Goal: Task Accomplishment & Management: Manage account settings

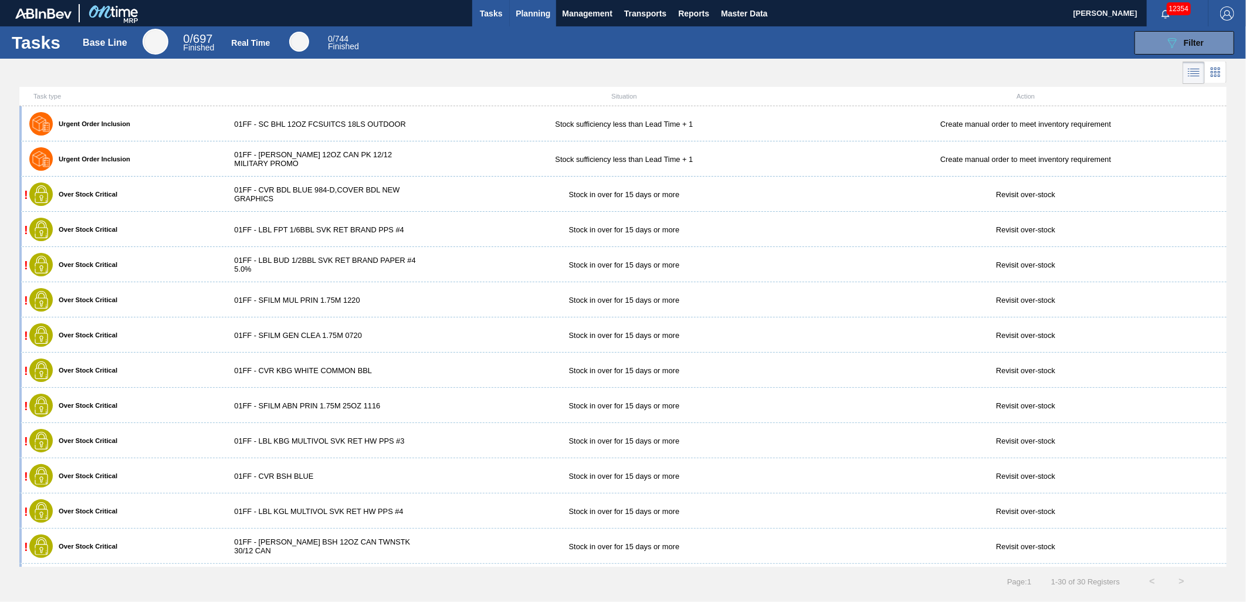
click at [542, 12] on span "Planning" at bounding box center [533, 13] width 35 height 14
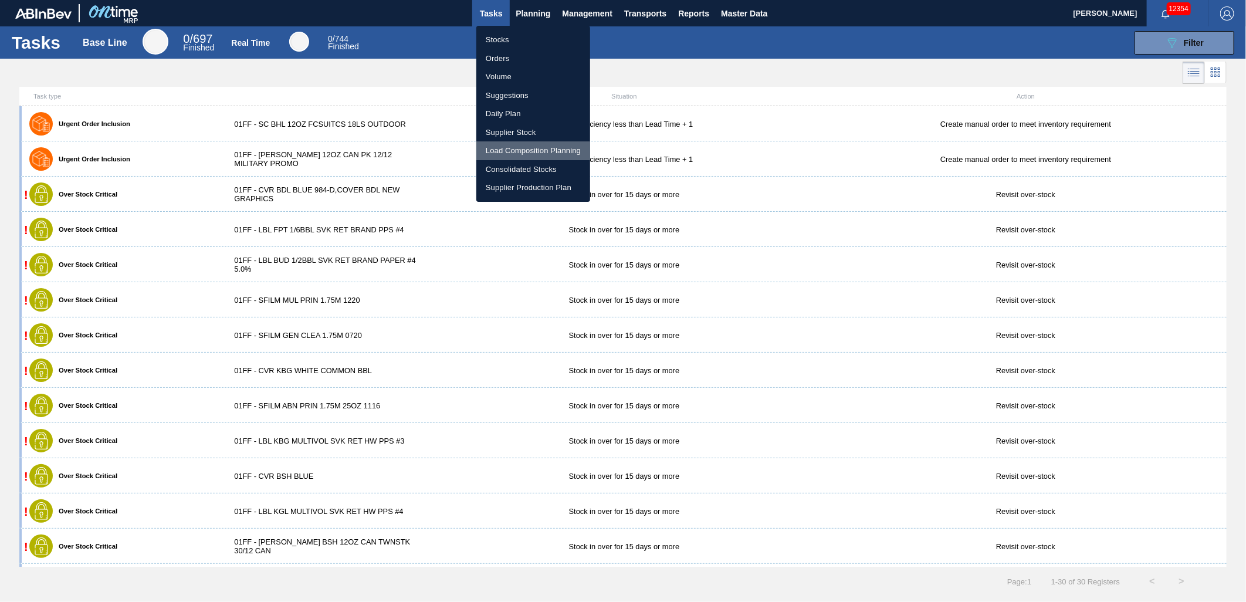
click at [523, 148] on li "Load Composition Planning" at bounding box center [533, 150] width 114 height 19
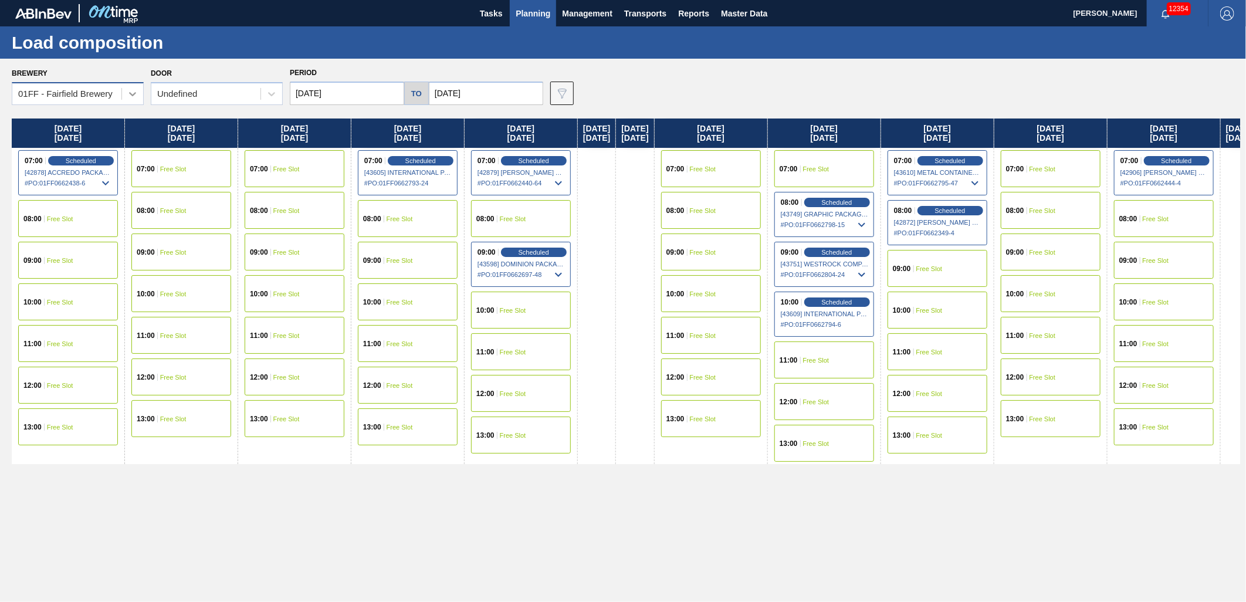
click at [134, 92] on icon at bounding box center [133, 94] width 12 height 12
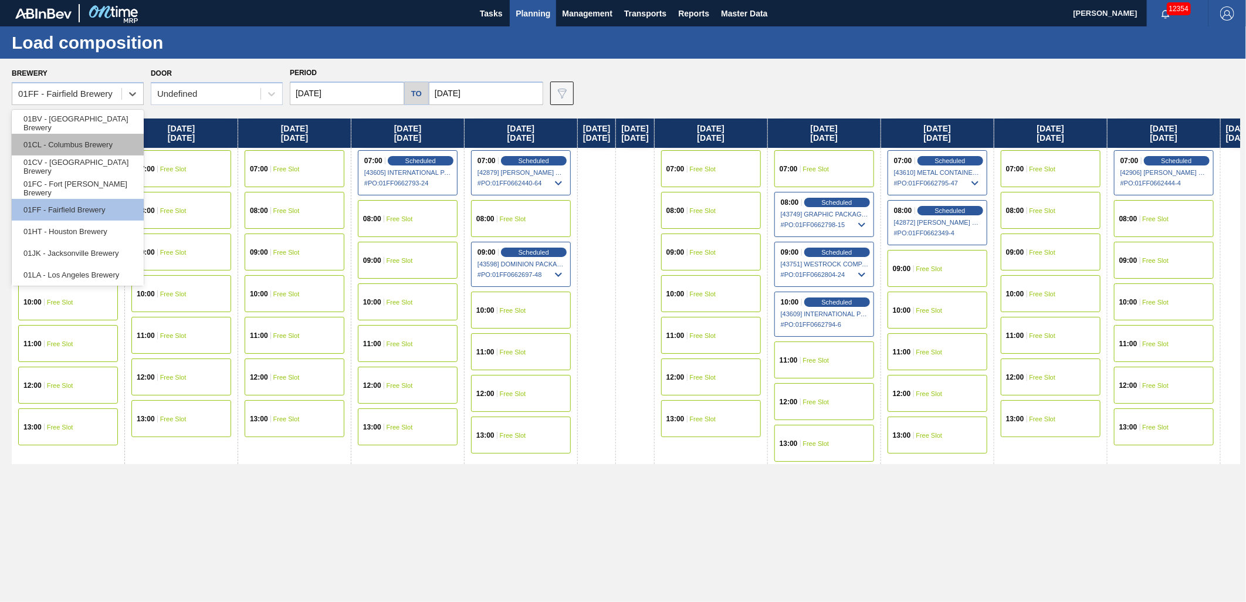
click at [96, 151] on div "01CL - Columbus Brewery" at bounding box center [78, 145] width 132 height 22
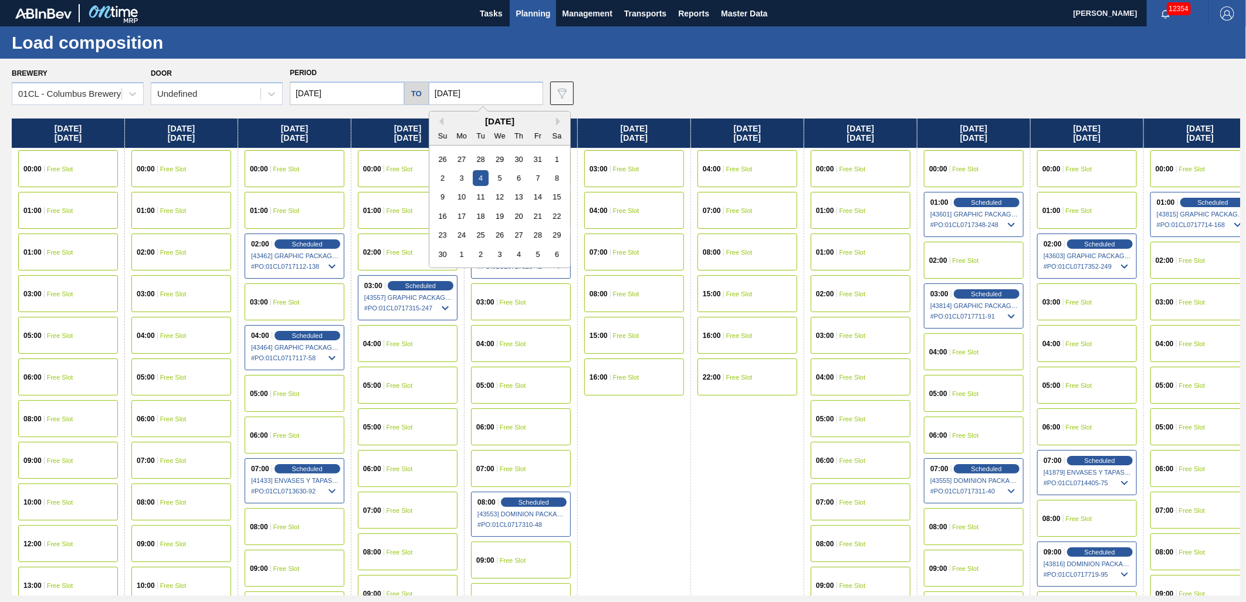
click at [494, 93] on input "[DATE]" at bounding box center [486, 93] width 114 height 23
click at [437, 121] on button "Previous Month" at bounding box center [439, 121] width 8 height 8
click at [533, 199] on div "17" at bounding box center [538, 197] width 16 height 16
type input "[DATE]"
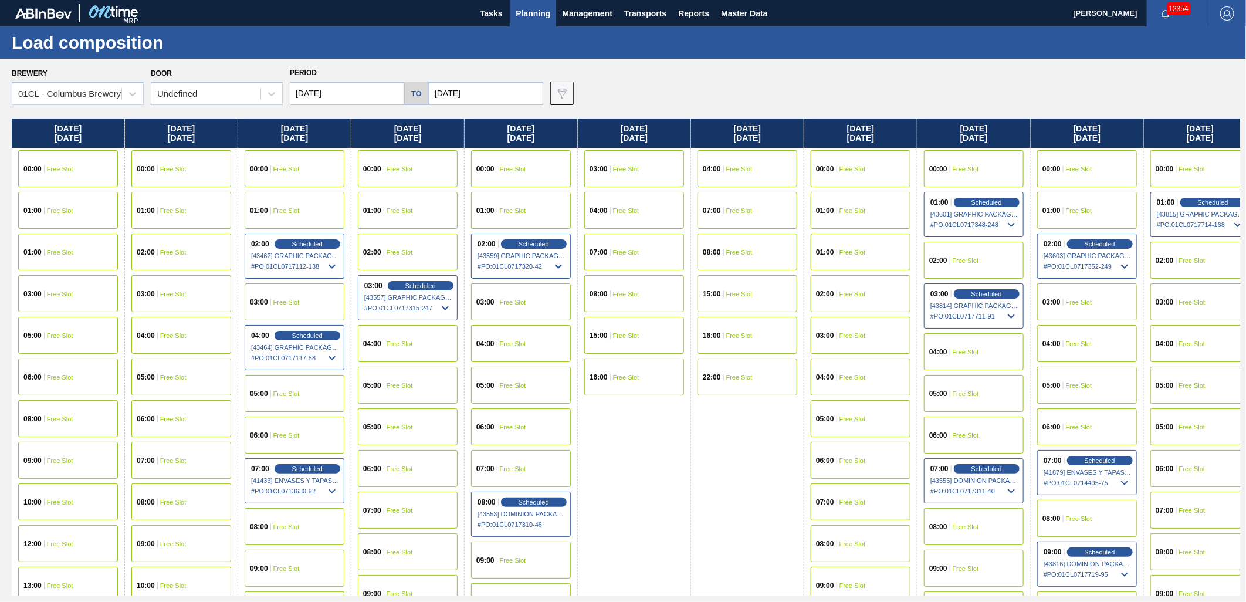
click at [361, 96] on input "[DATE]" at bounding box center [347, 93] width 114 height 23
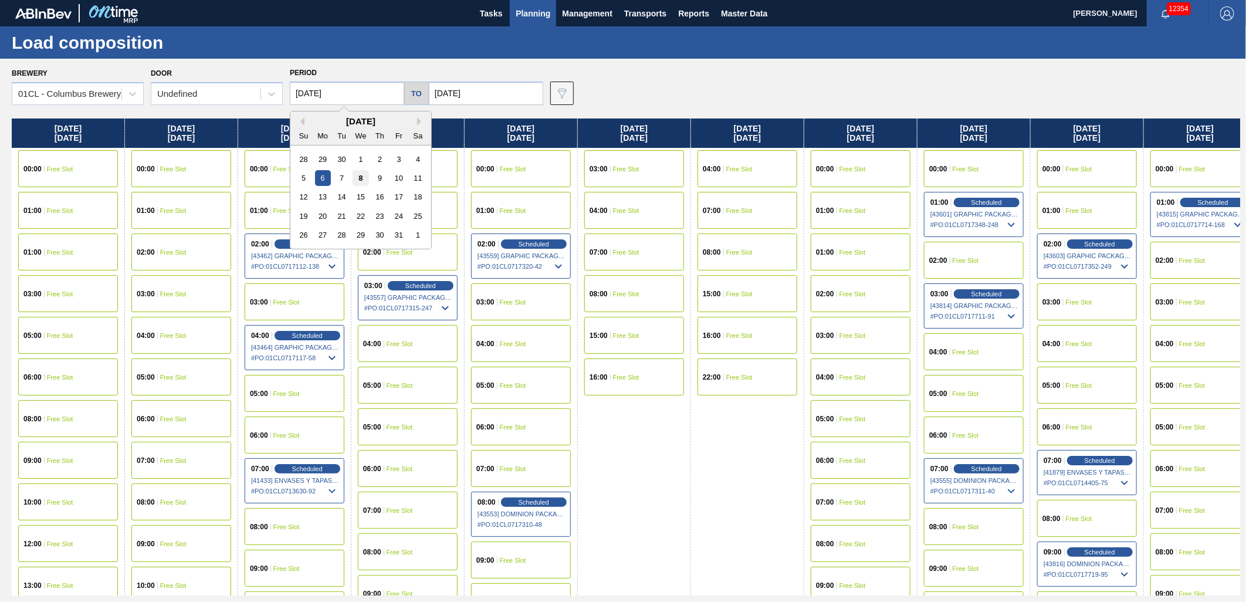
click at [359, 182] on div "8" at bounding box center [361, 178] width 16 height 16
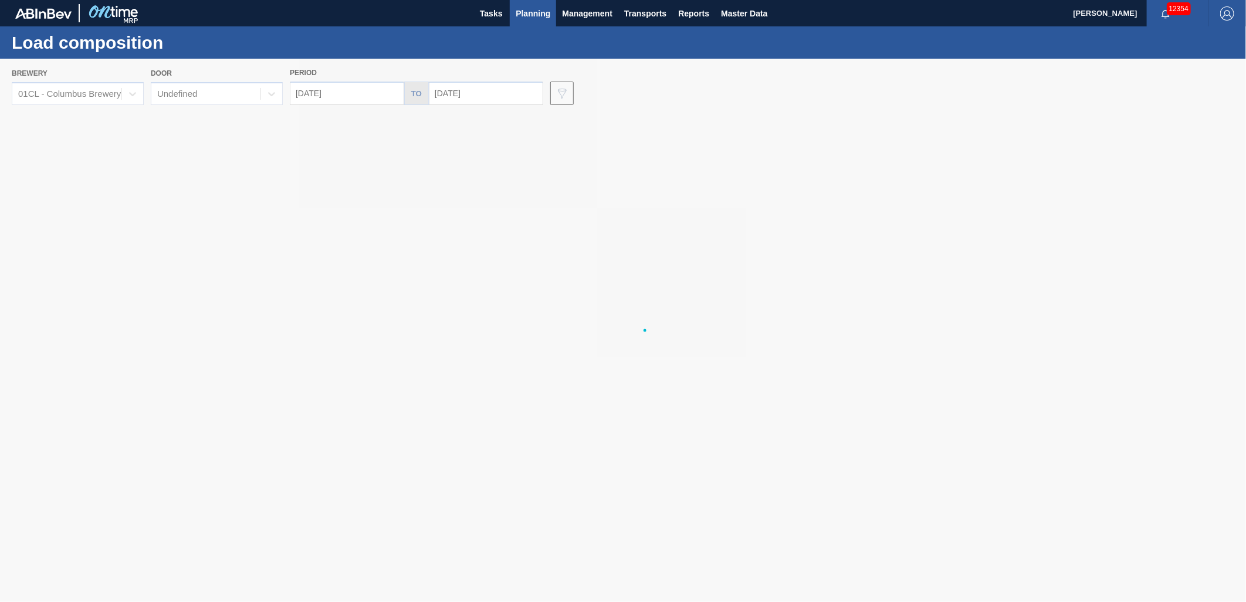
type input "[DATE]"
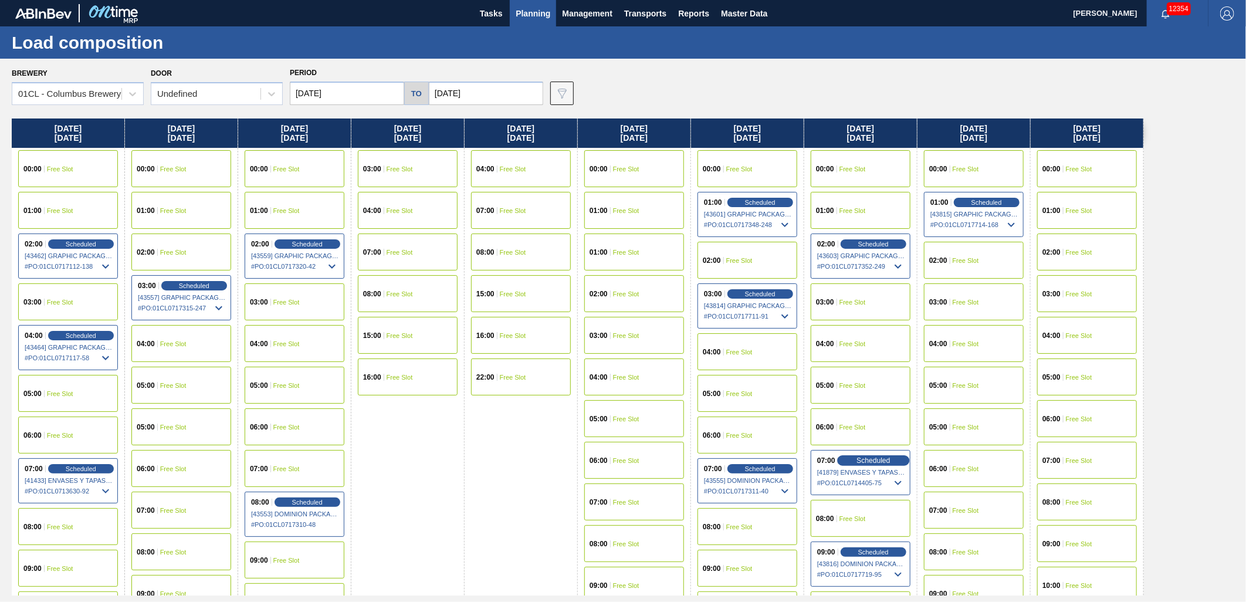
click at [884, 462] on span "Scheduled" at bounding box center [873, 460] width 33 height 8
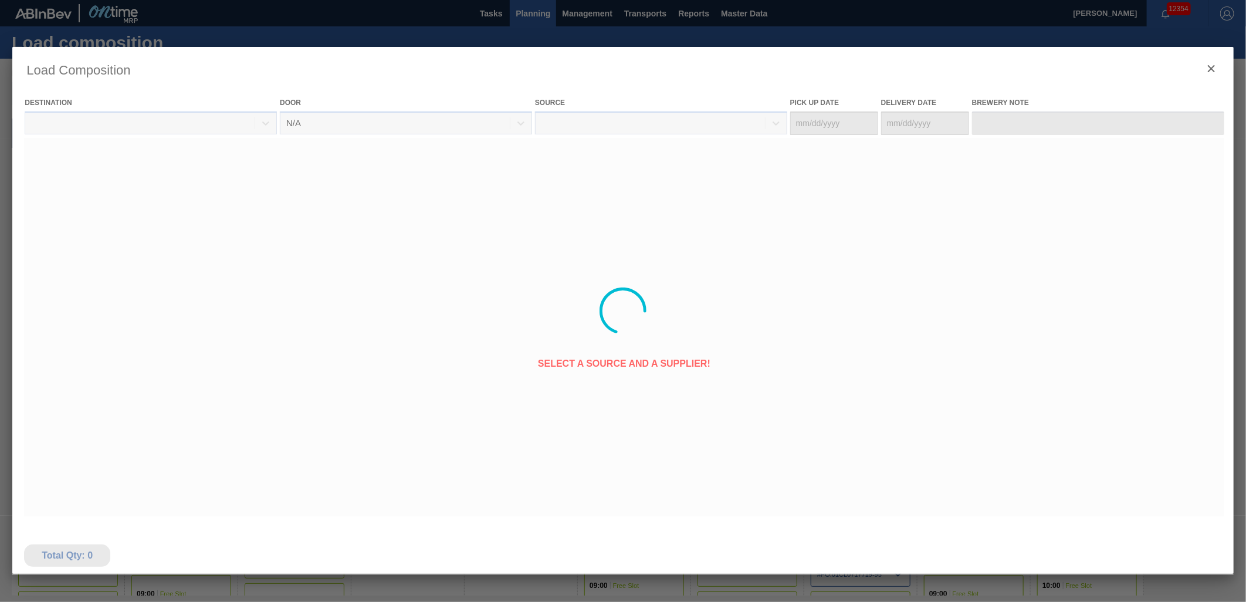
type Date "[DATE]"
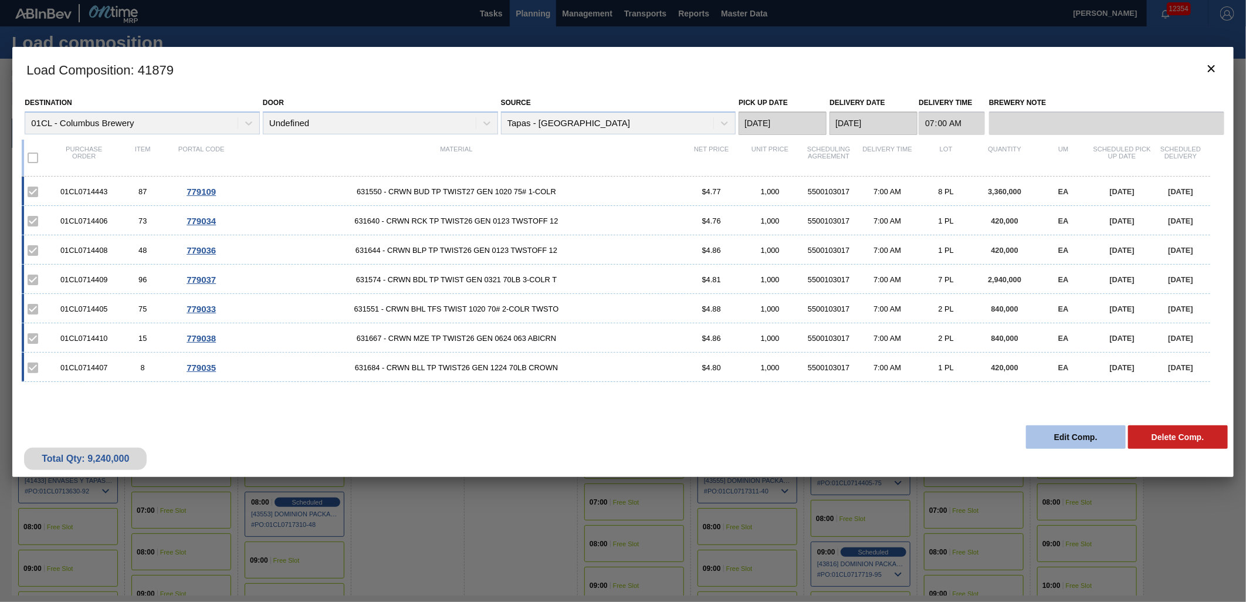
click at [1041, 432] on button "Edit Comp." at bounding box center [1076, 436] width 100 height 23
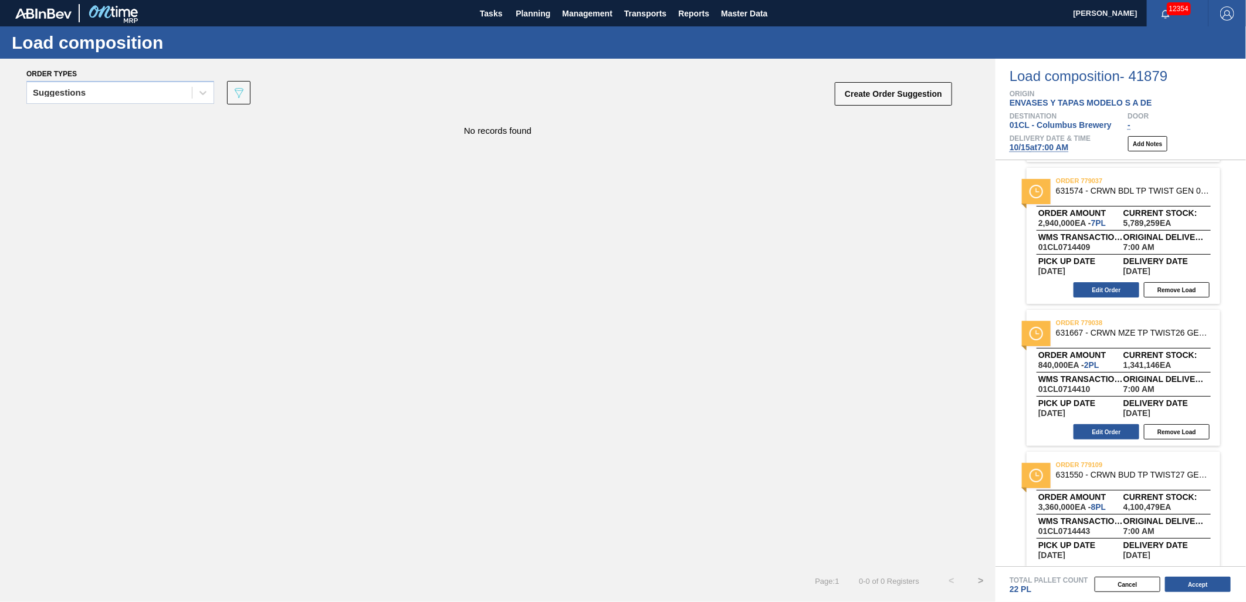
scroll to position [593, 0]
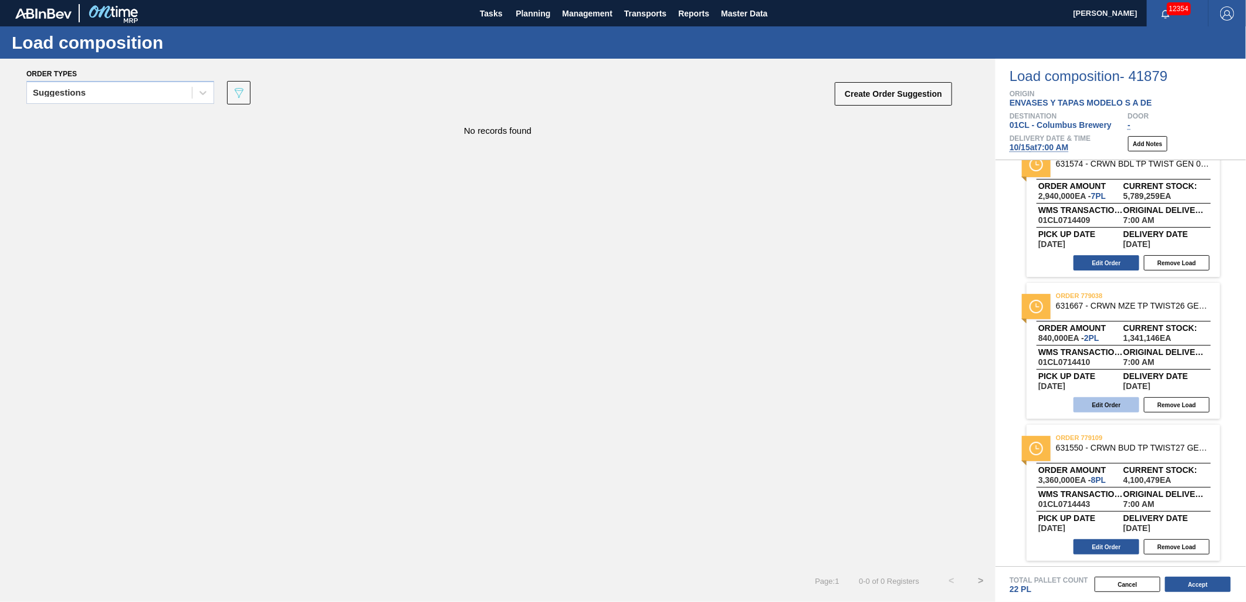
click at [1095, 405] on button "Edit Order" at bounding box center [1107, 404] width 66 height 15
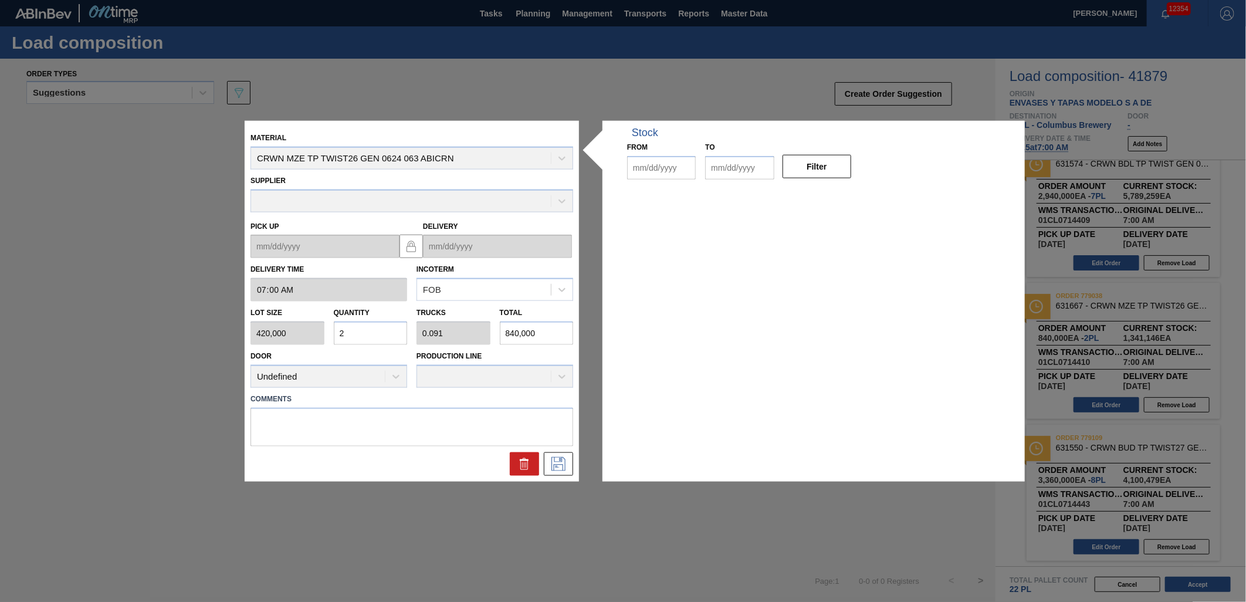
type input "07:00:00"
type input "420,000"
type input "2"
type input "0.091"
type input "840,000"
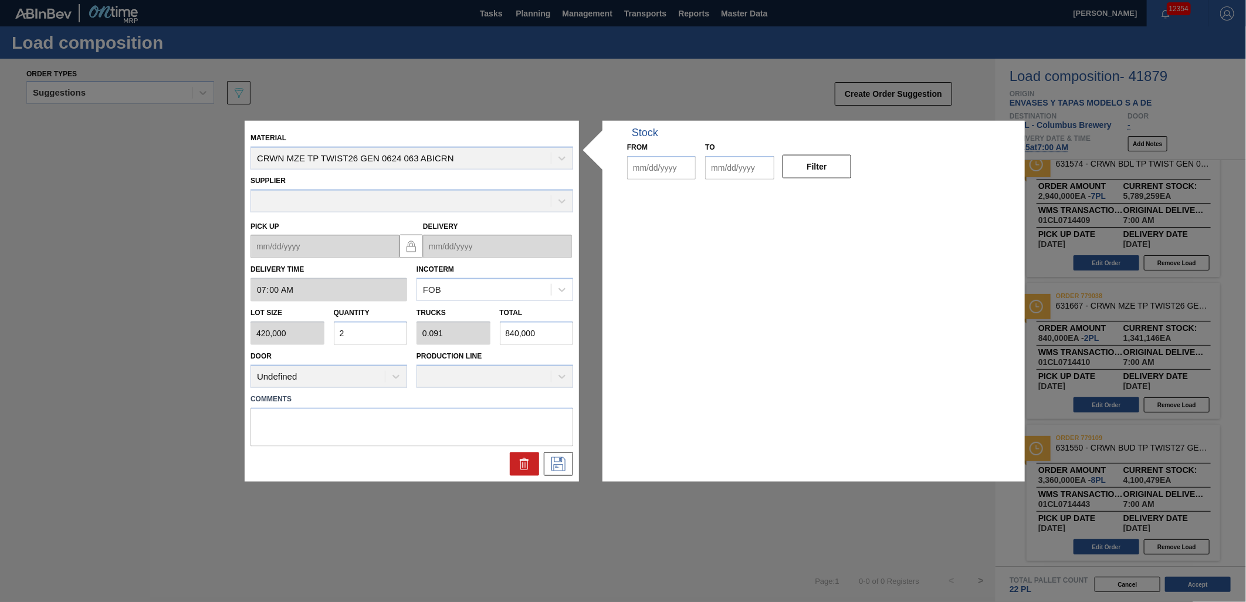
type up "[DATE]"
type input "[DATE]"
click at [449, 326] on div "Lot size 420,000 Quantity 2 Trucks 0.091 Total 840,000" at bounding box center [412, 323] width 332 height 43
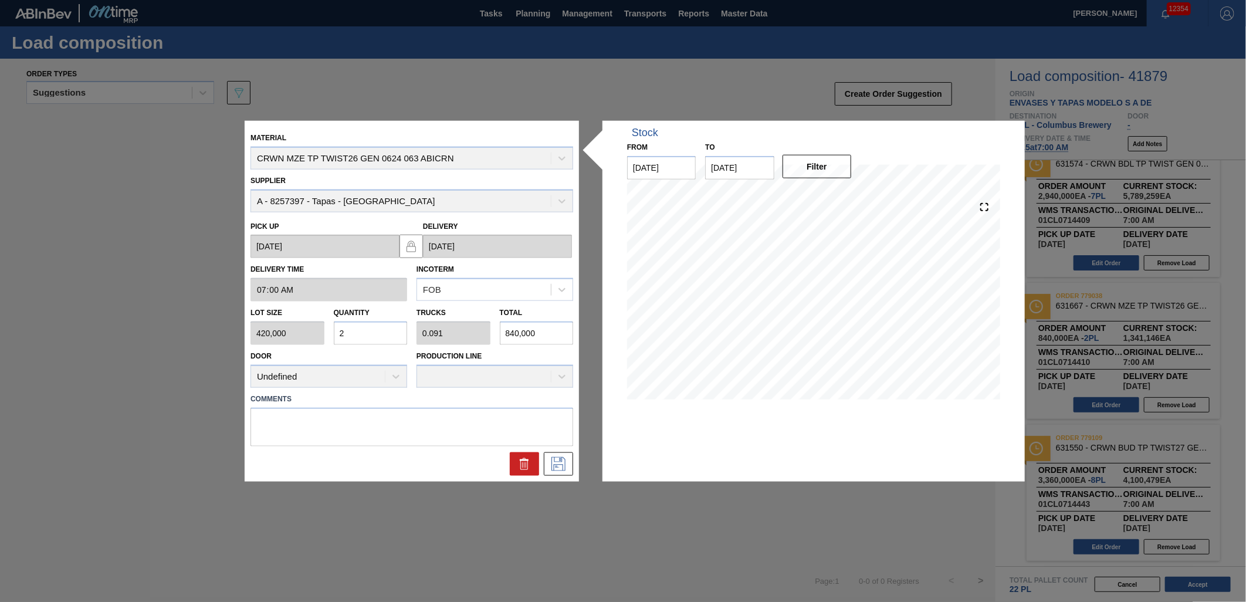
type input "0"
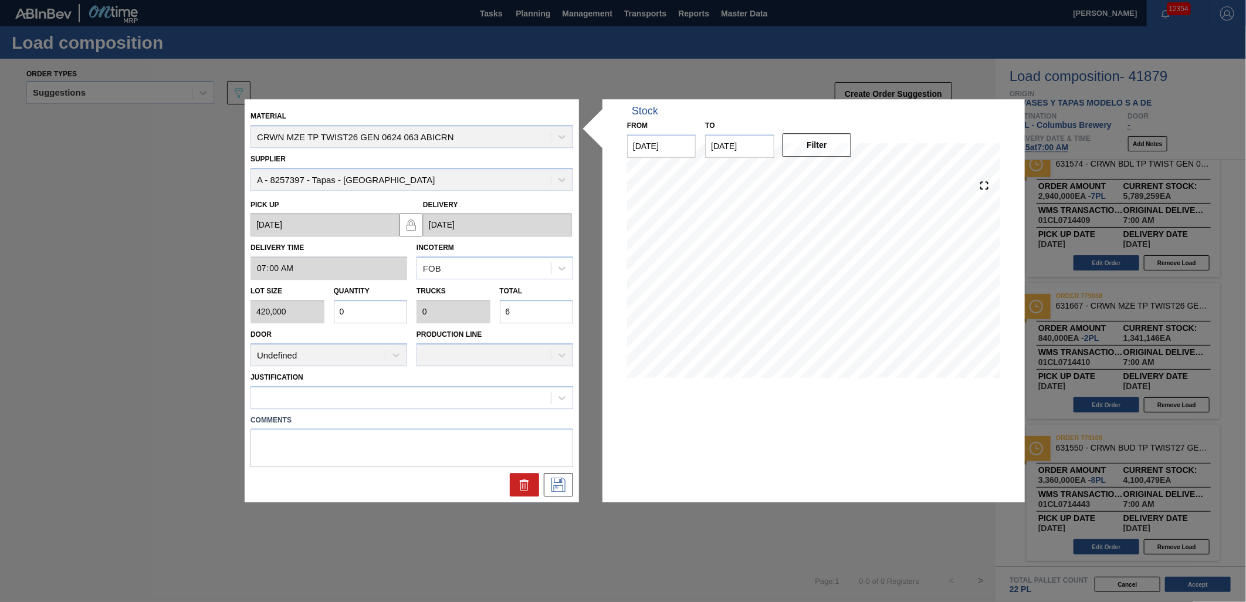
type input "68"
type input "0.002"
type input "685"
type input "0.016"
type input "0.001"
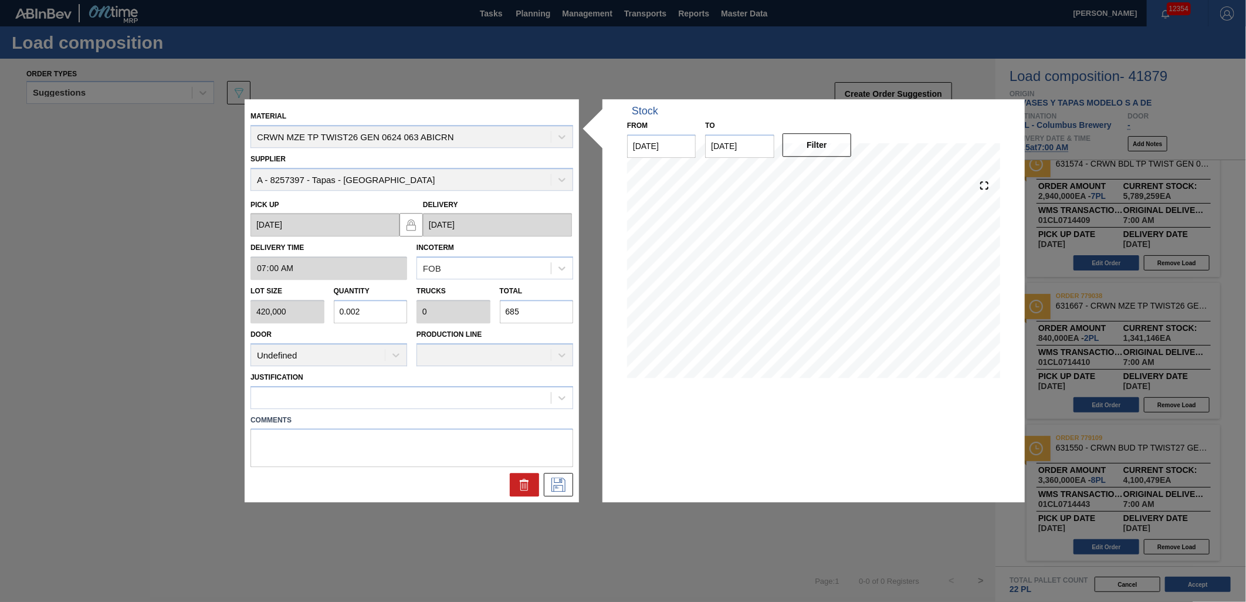
type input "6,858"
type input "0.163"
type input "0.007"
type input "68,580"
type input "1.633"
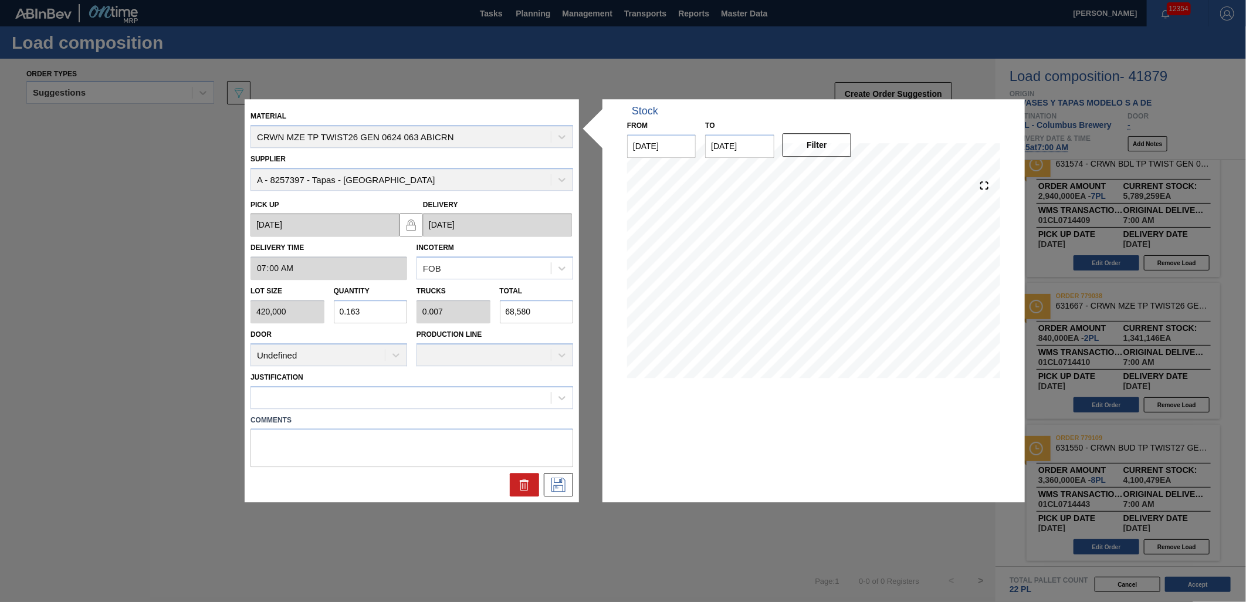
type input "0.074"
type input "685,800"
type input "0.163"
type input "0.007"
type input "68,580"
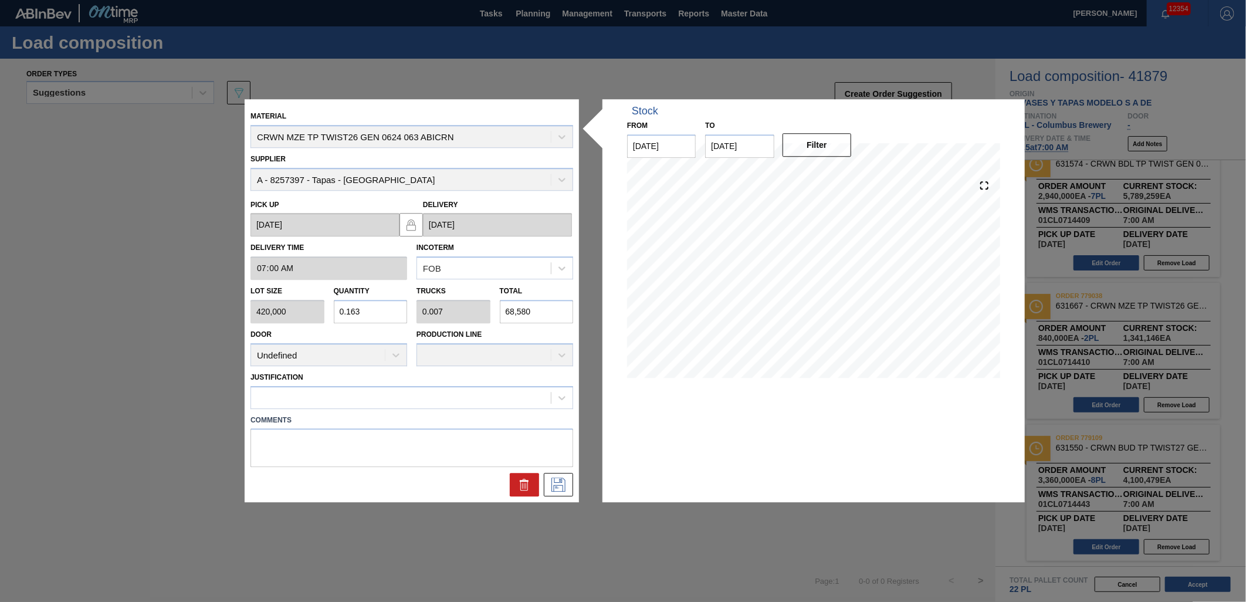
type input "0.016"
type input "0.001"
type input "6,858"
type input "0.002"
type input "0"
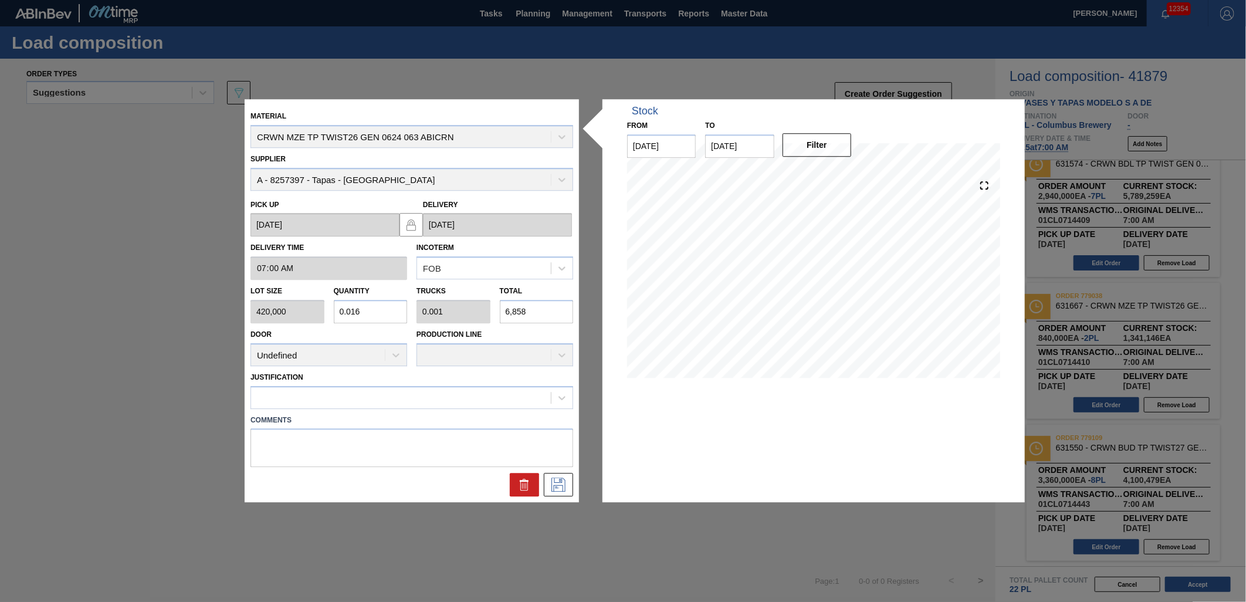
type input "685"
type input "0"
type input "68"
type input "0.002"
type input "682"
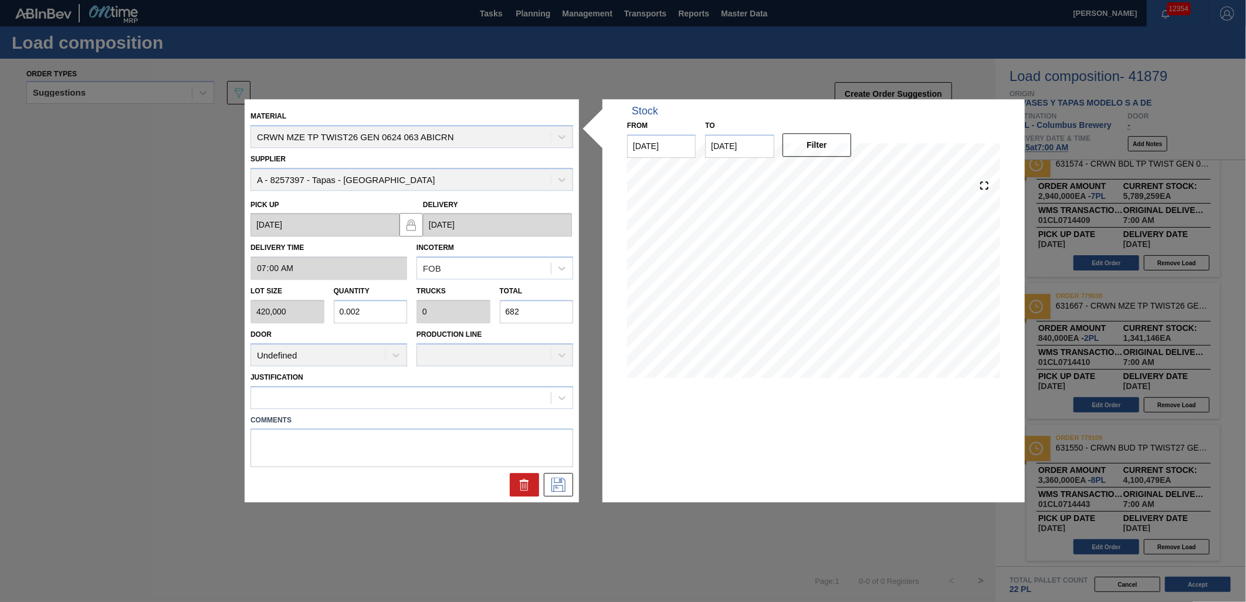
type input "0.016"
type input "0.001"
type input "6,825"
type input "0.163"
type input "0.007"
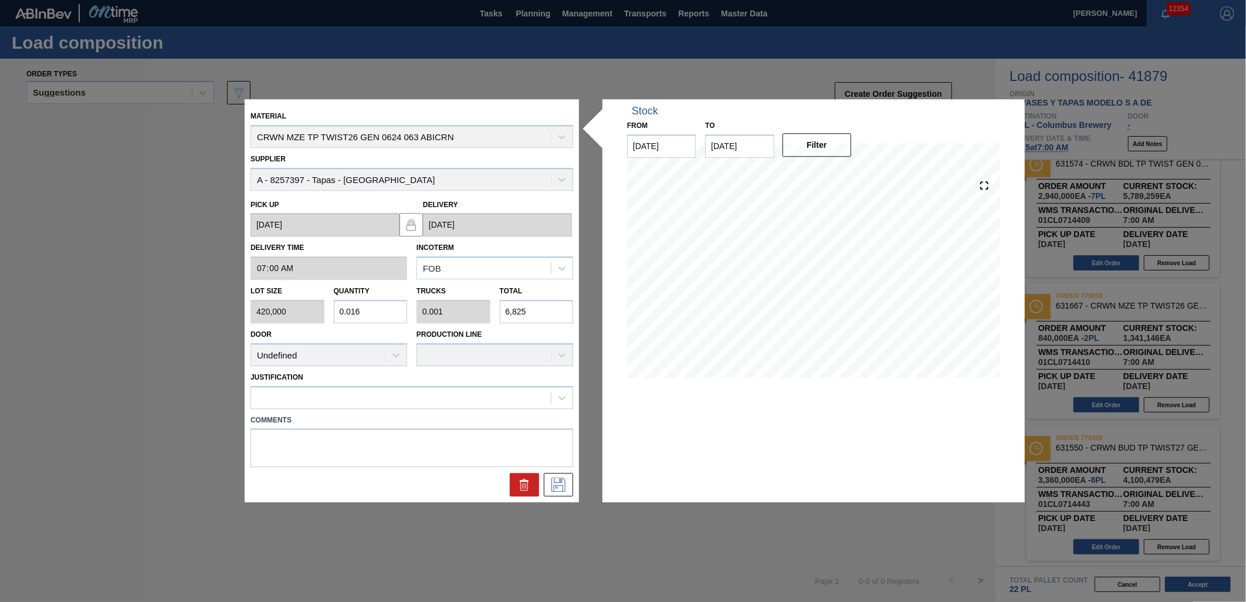
type input "68,250"
type input "1.625"
type input "0.074"
type input "682,500"
click at [564, 488] on icon at bounding box center [558, 485] width 19 height 14
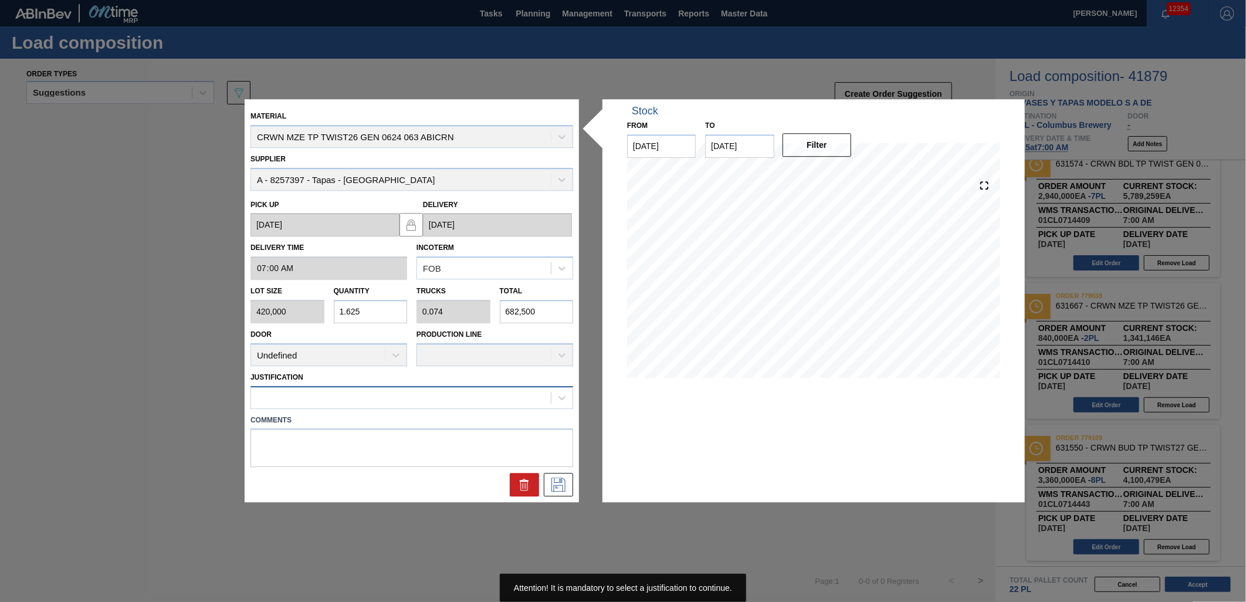
click at [449, 386] on div at bounding box center [412, 397] width 323 height 23
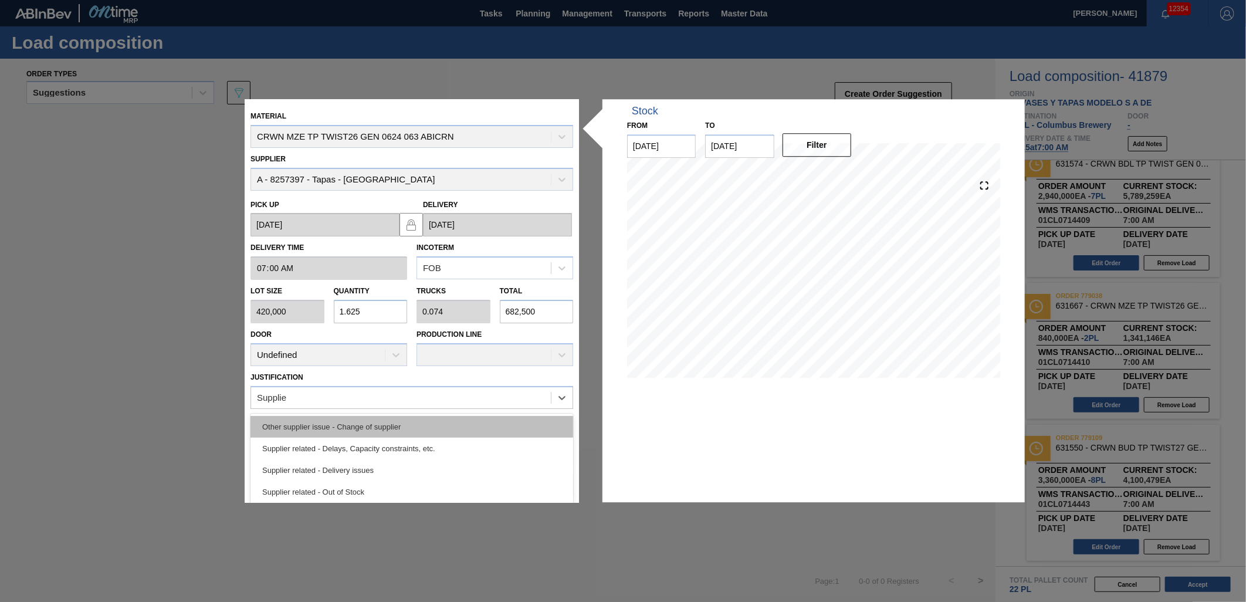
type input "Supplier"
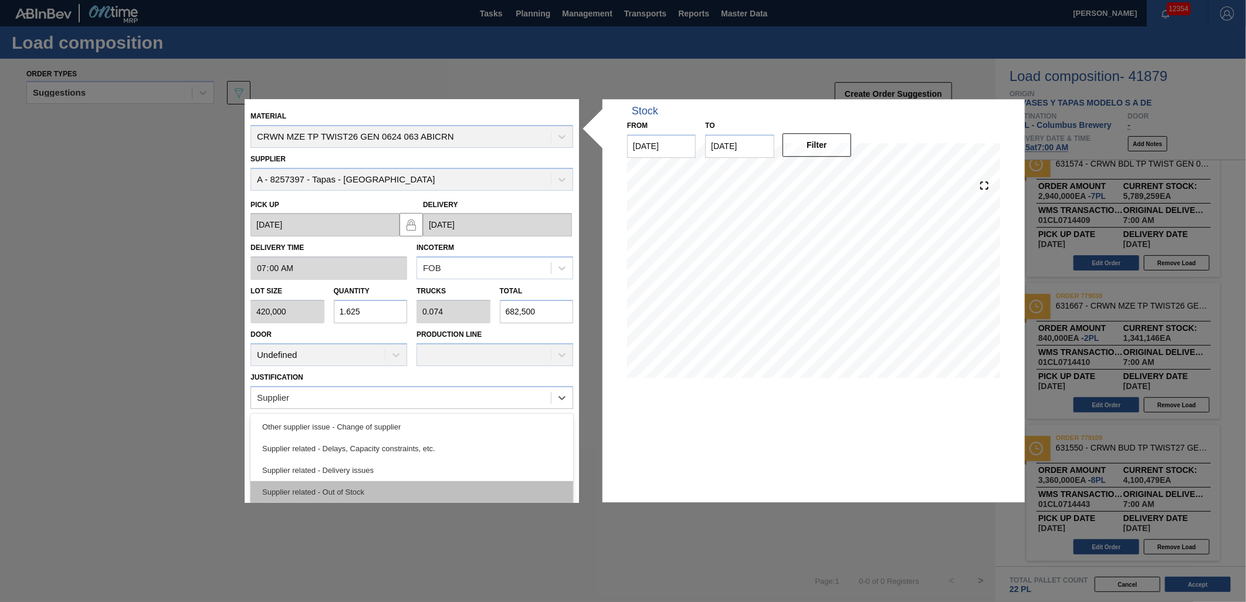
click at [377, 488] on div "Supplier related - Out of Stock" at bounding box center [412, 492] width 323 height 22
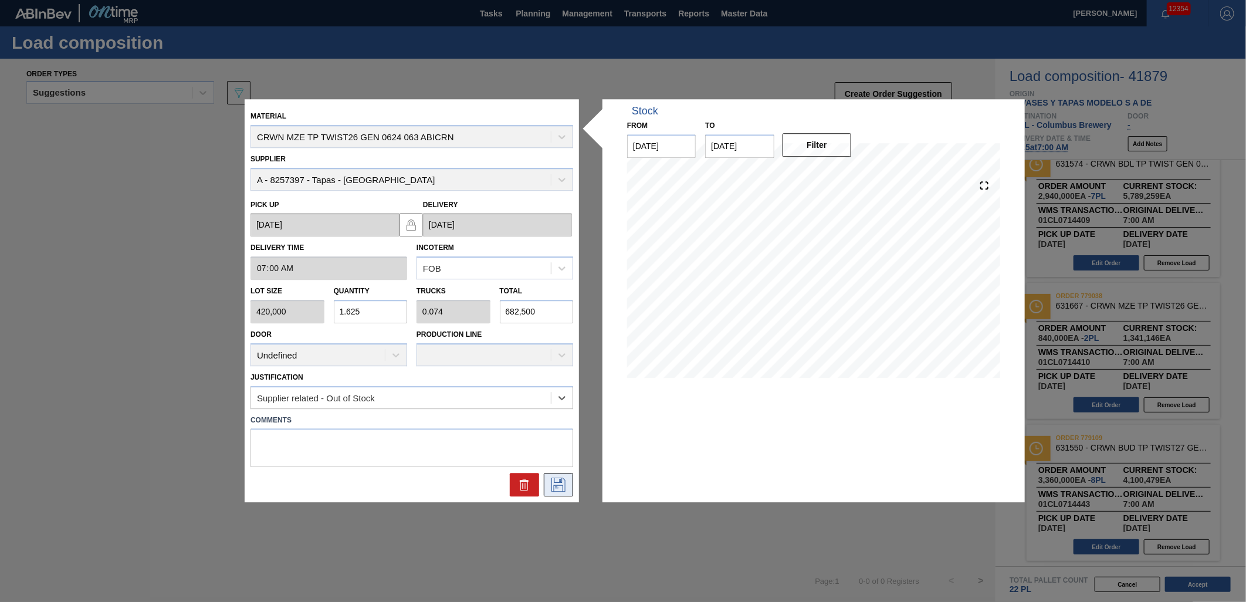
click at [566, 491] on button at bounding box center [558, 485] width 29 height 23
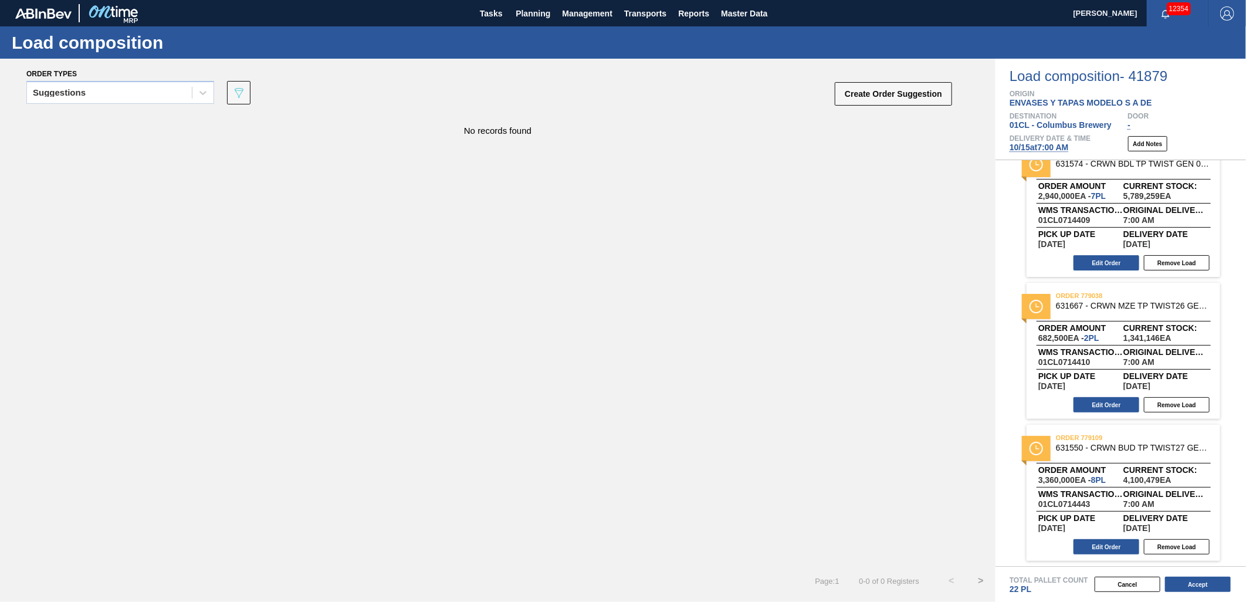
click at [1027, 147] on span "[DATE] 7:00 AM" at bounding box center [1039, 147] width 59 height 9
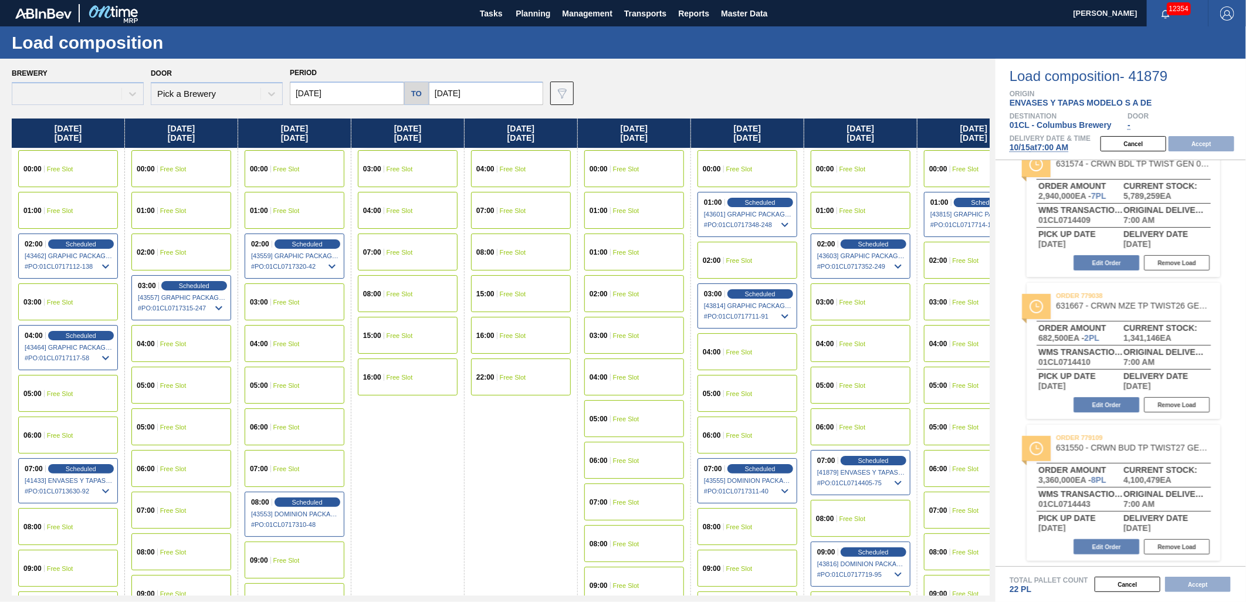
type input "[DATE]"
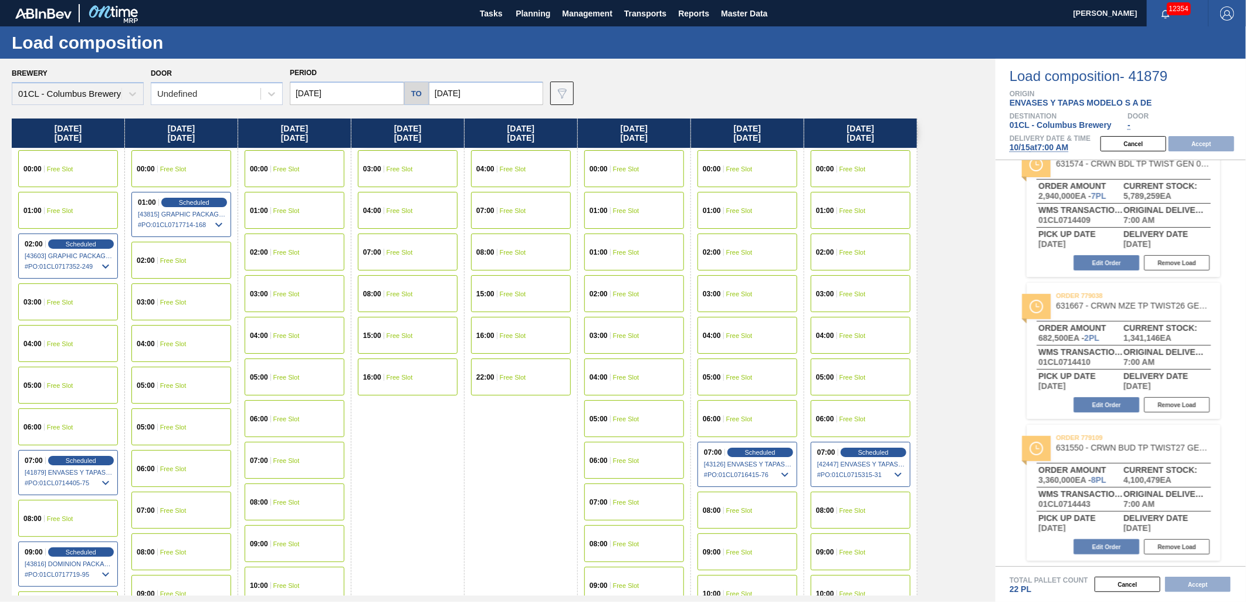
click at [297, 460] on span "Free Slot" at bounding box center [286, 460] width 26 height 7
click at [1197, 143] on button "Accept" at bounding box center [1202, 143] width 66 height 15
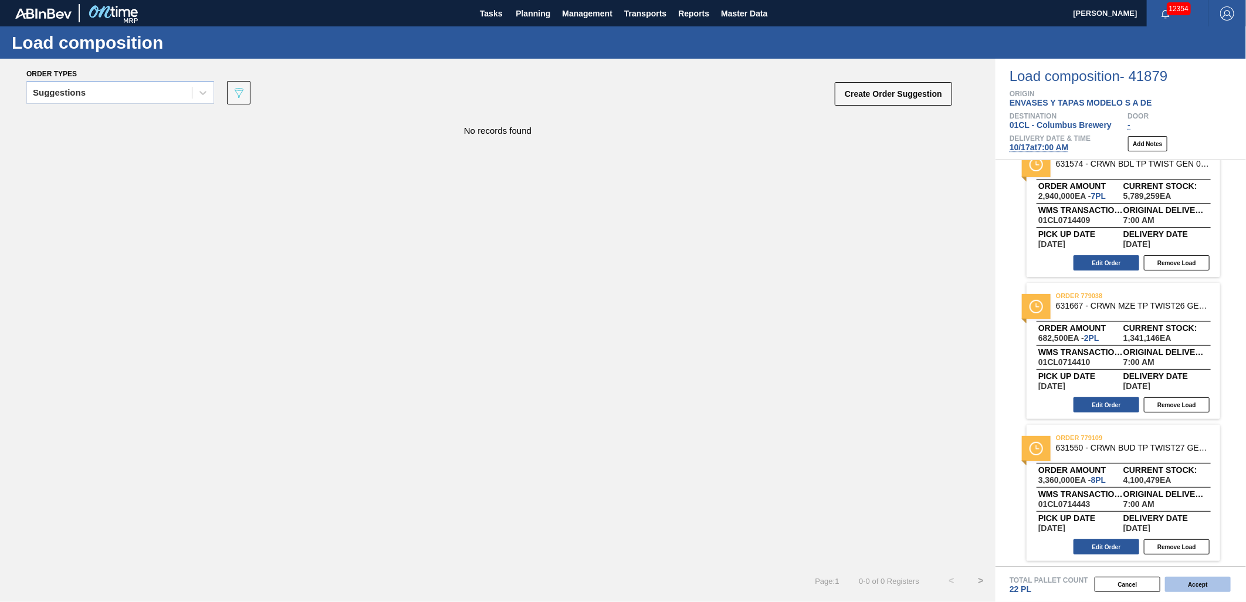
click at [1200, 583] on button "Accept" at bounding box center [1198, 584] width 66 height 15
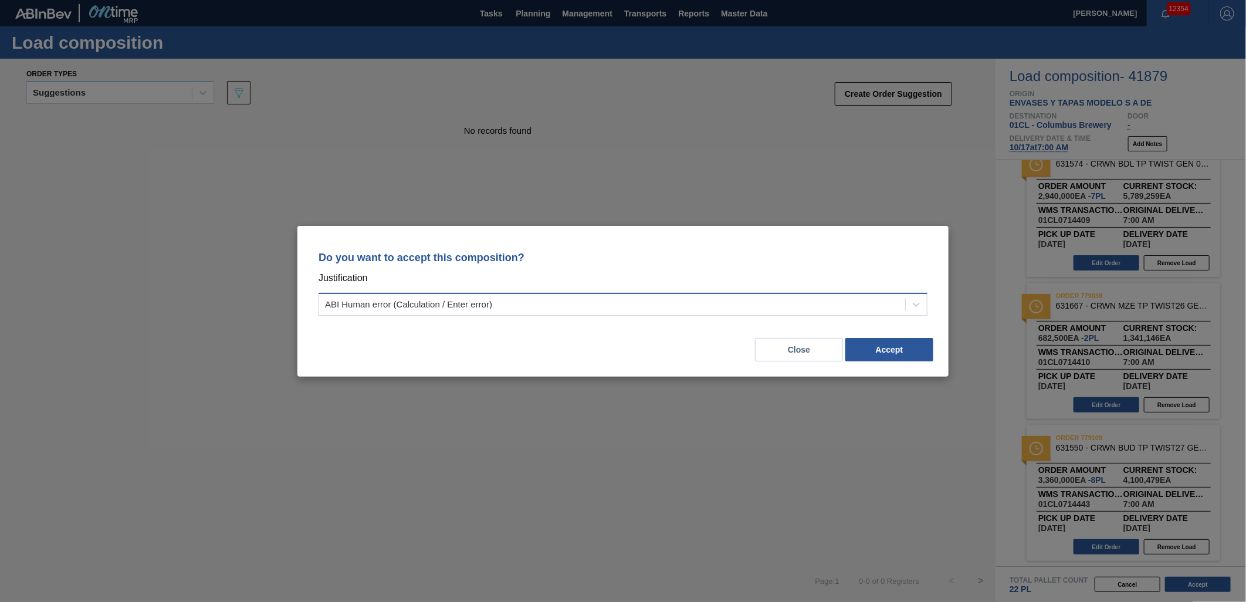
click at [625, 307] on div "ABI Human error (Calculation / Enter error)" at bounding box center [612, 304] width 586 height 17
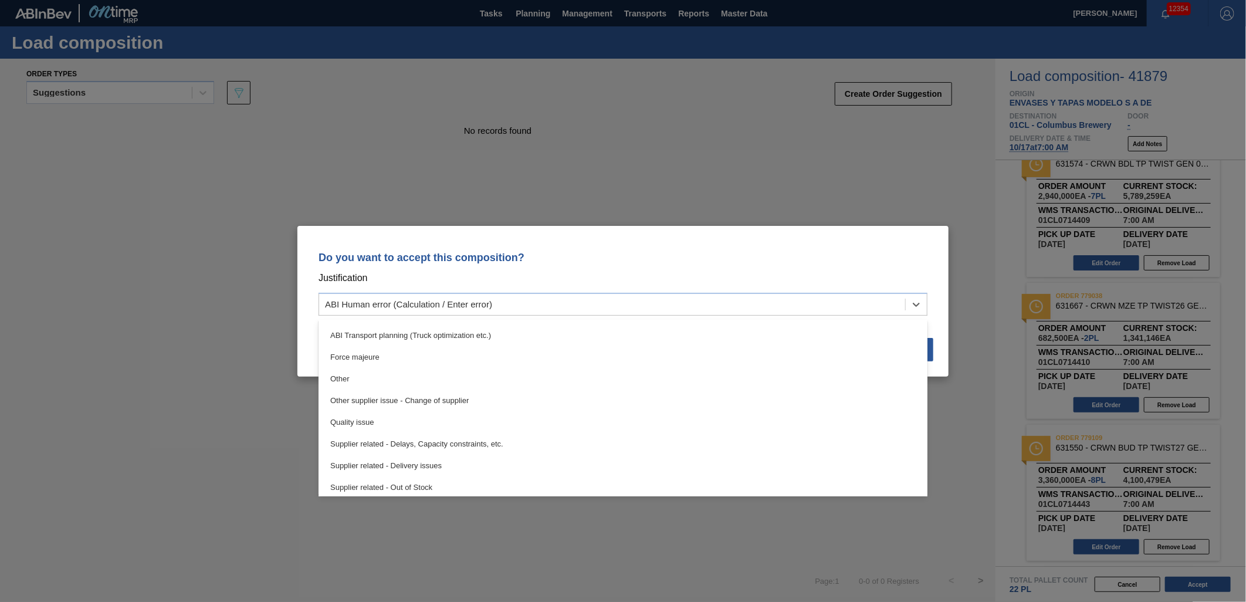
scroll to position [195, 0]
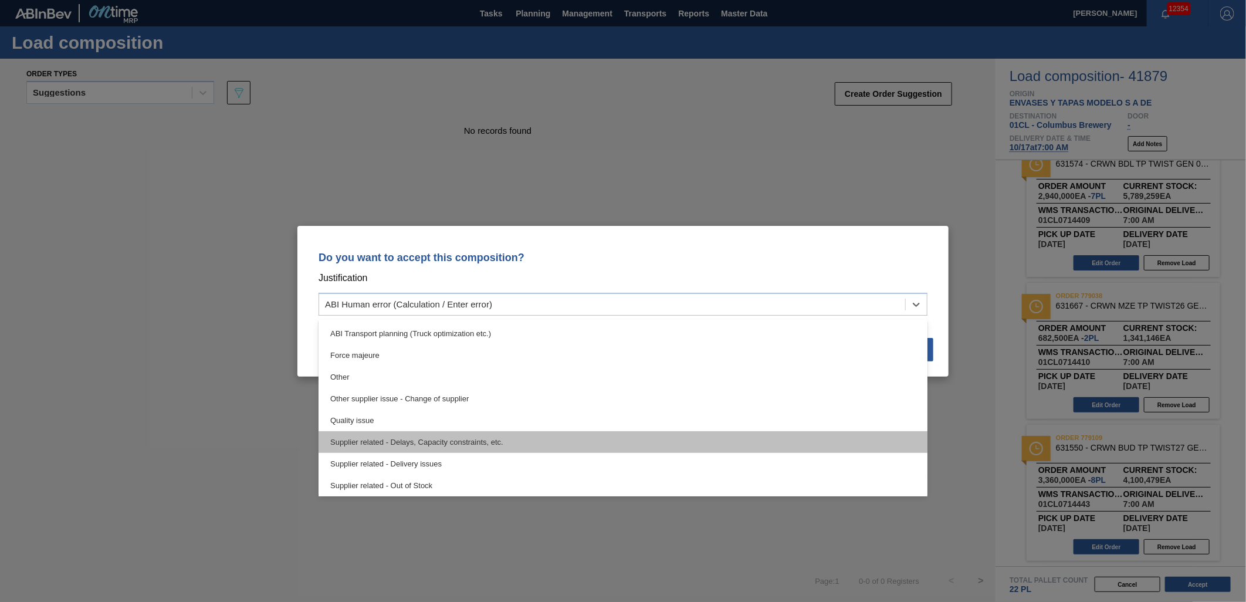
click at [581, 442] on div "Supplier related - Delays, Capacity constraints, etc." at bounding box center [623, 442] width 609 height 22
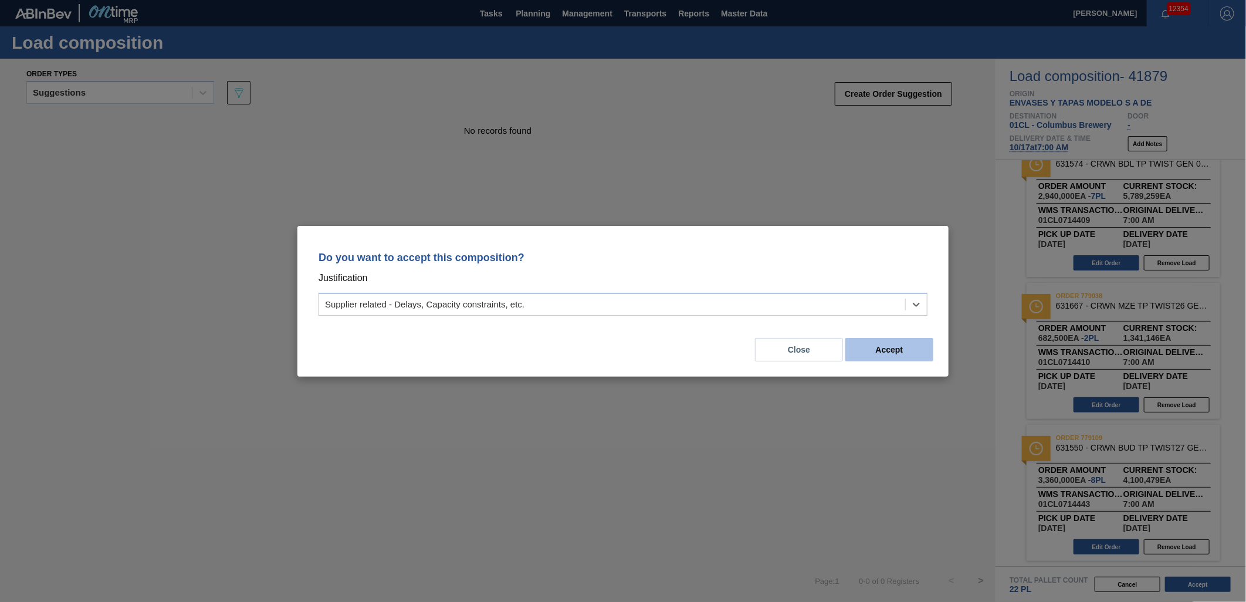
click at [904, 353] on button "Accept" at bounding box center [890, 349] width 88 height 23
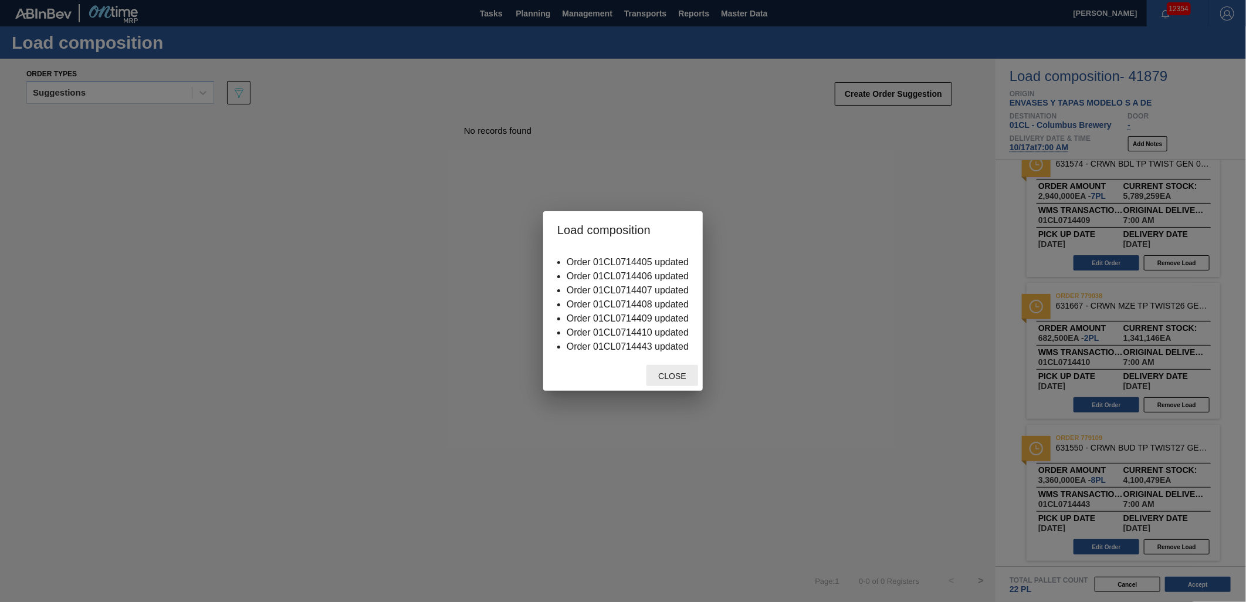
click at [688, 381] on div "Close" at bounding box center [673, 376] width 52 height 22
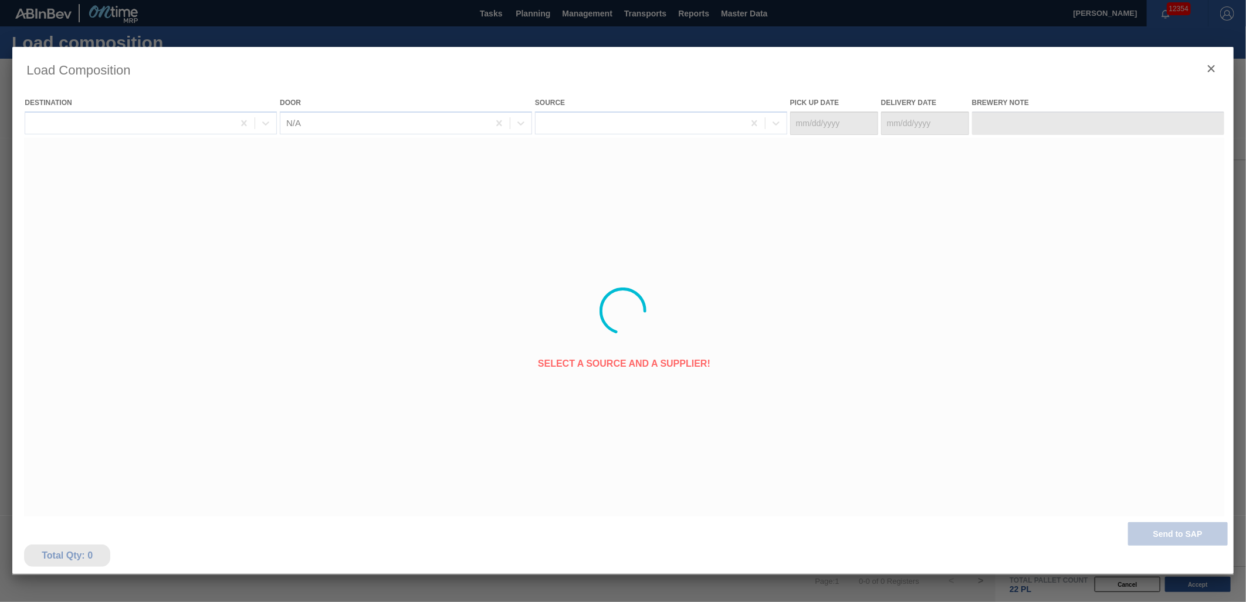
type Date "[DATE]"
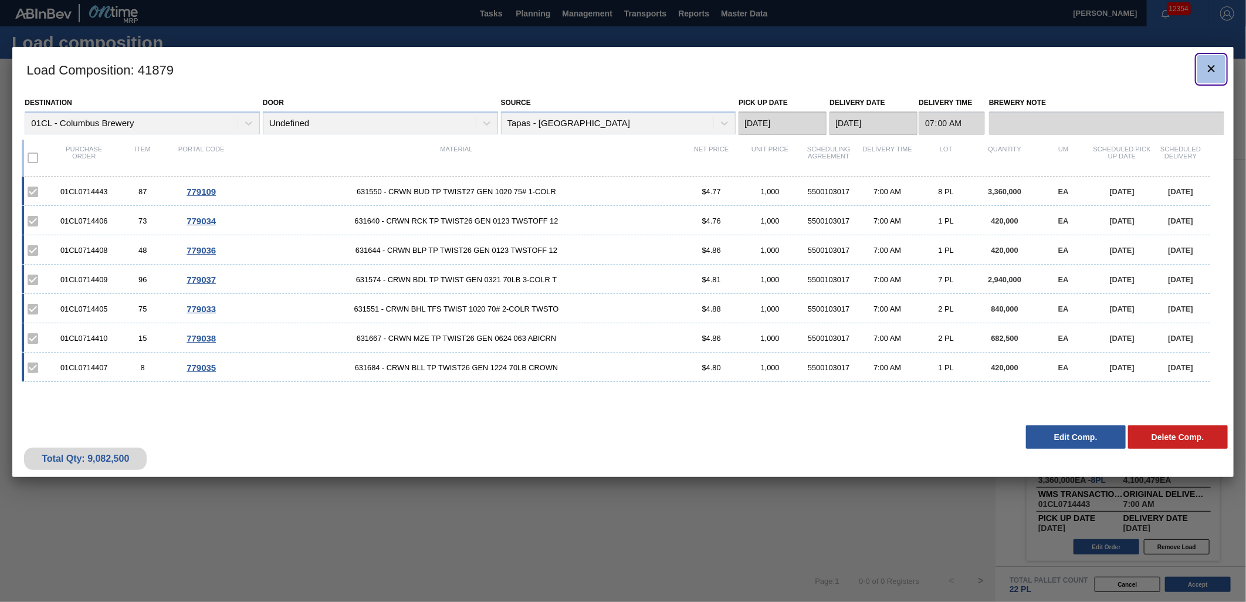
click at [1218, 68] on icon "botão de ícone" at bounding box center [1212, 69] width 14 height 14
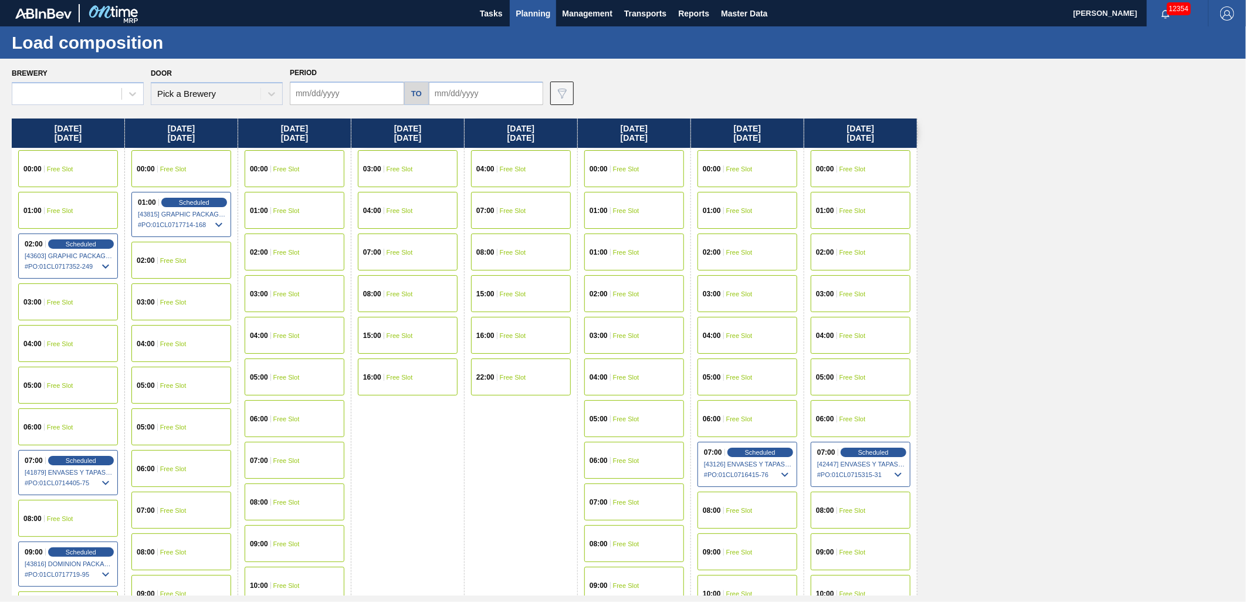
type input "[DATE]"
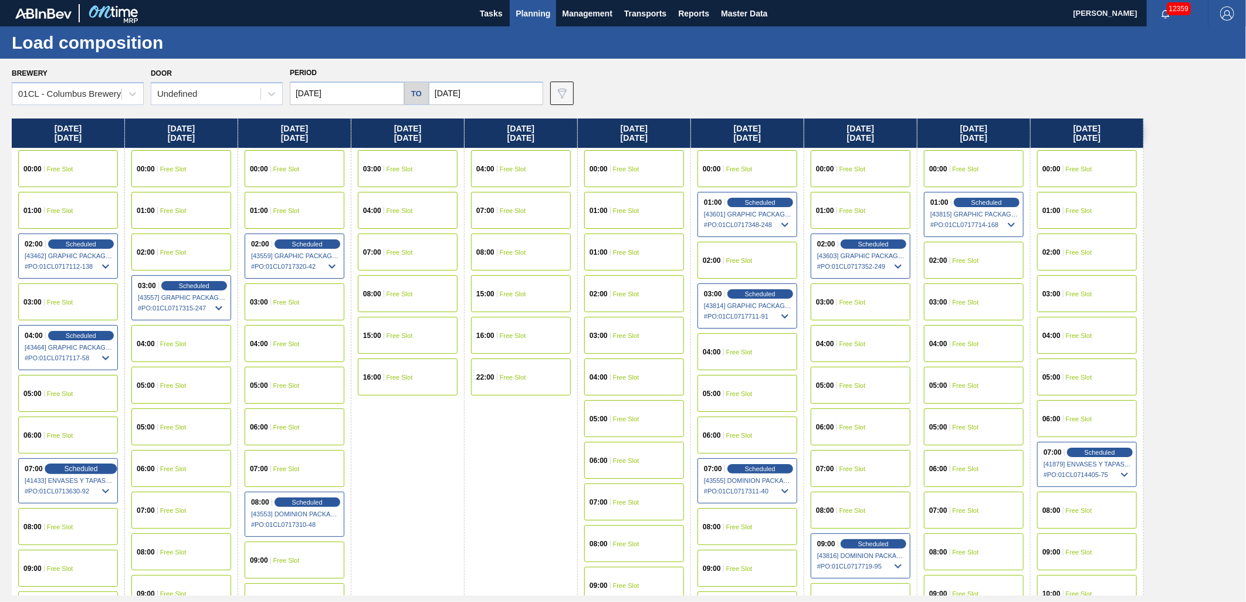
click at [73, 467] on span "Scheduled" at bounding box center [80, 469] width 33 height 8
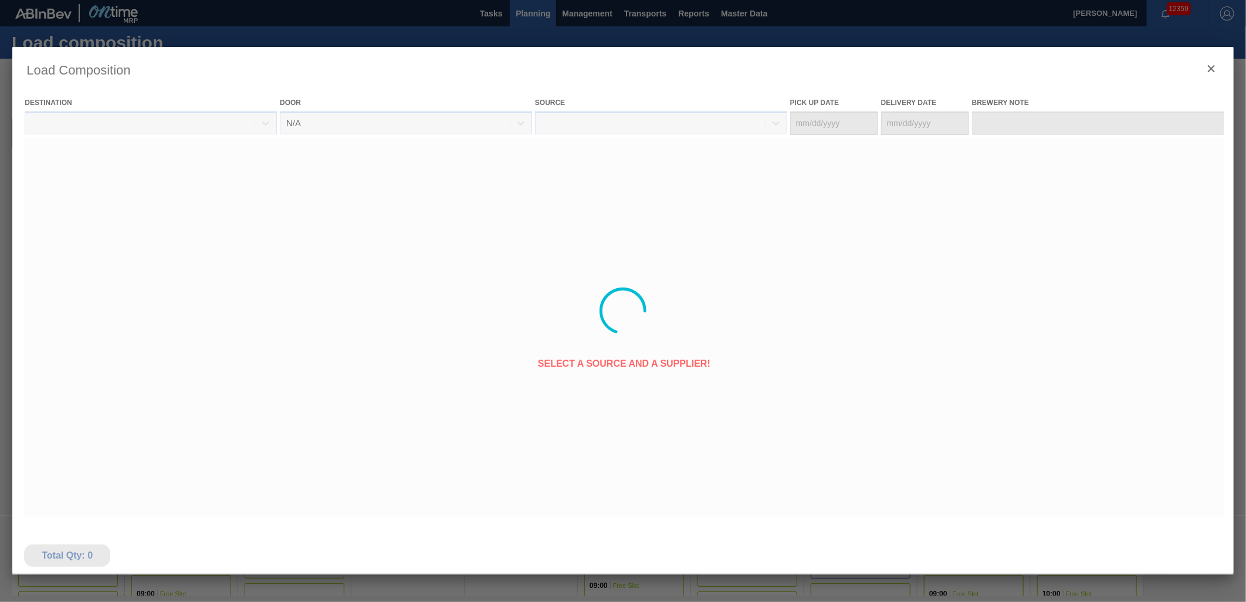
type Date "[DATE]"
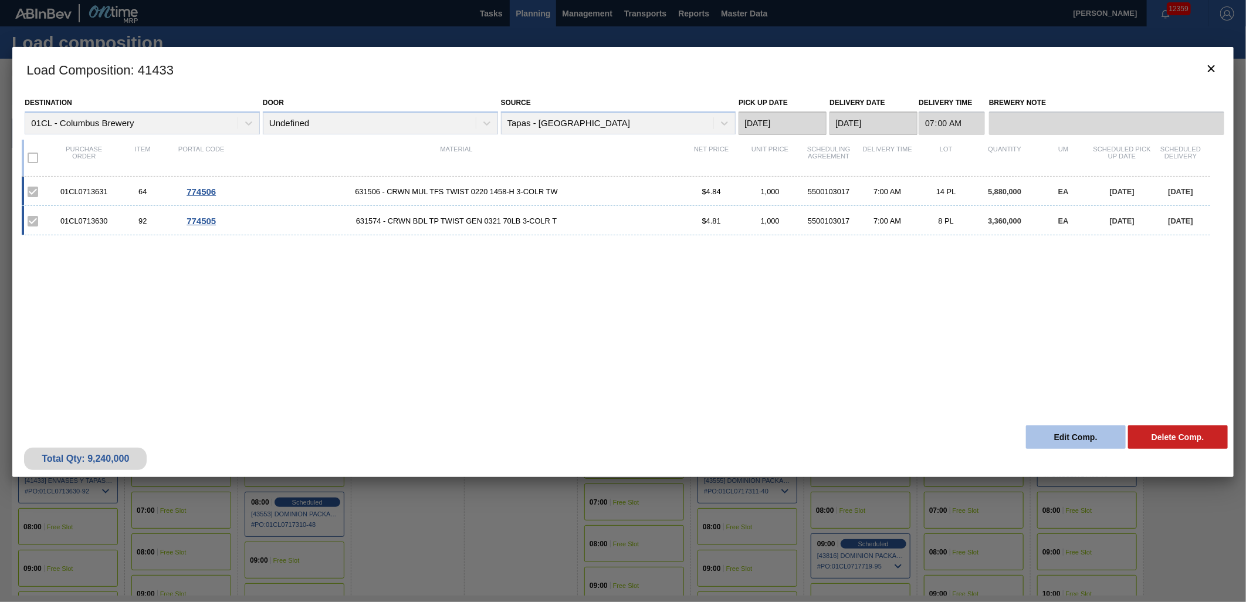
click at [1098, 432] on button "Edit Comp." at bounding box center [1076, 436] width 100 height 23
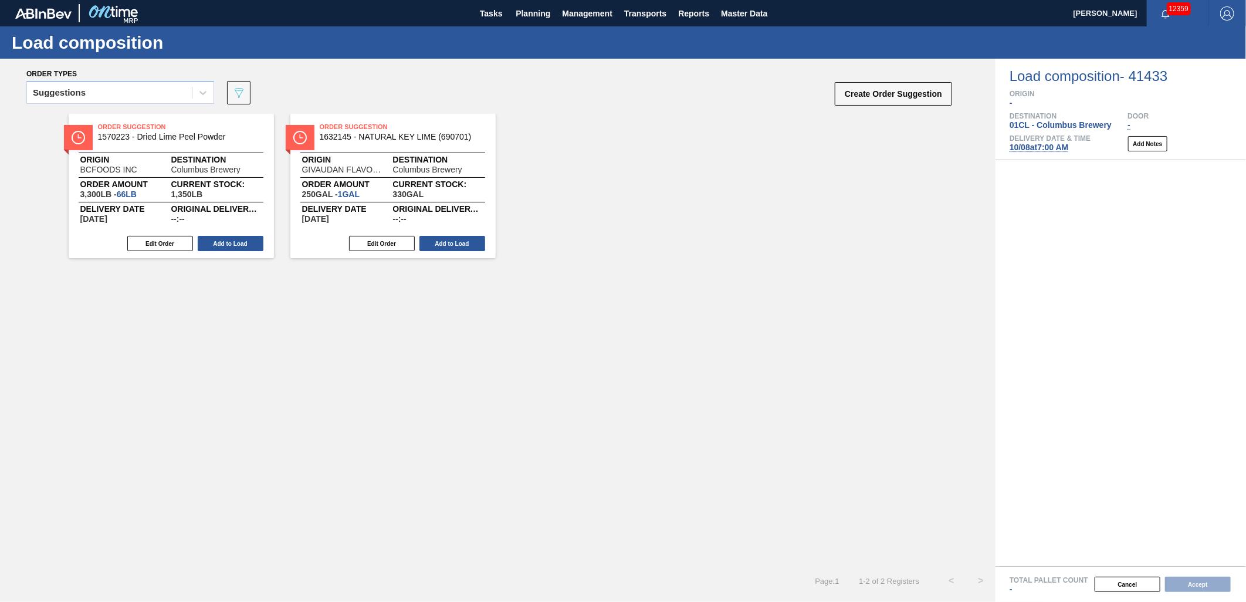
click at [1041, 150] on span "[DATE] 7:00 AM" at bounding box center [1039, 147] width 59 height 9
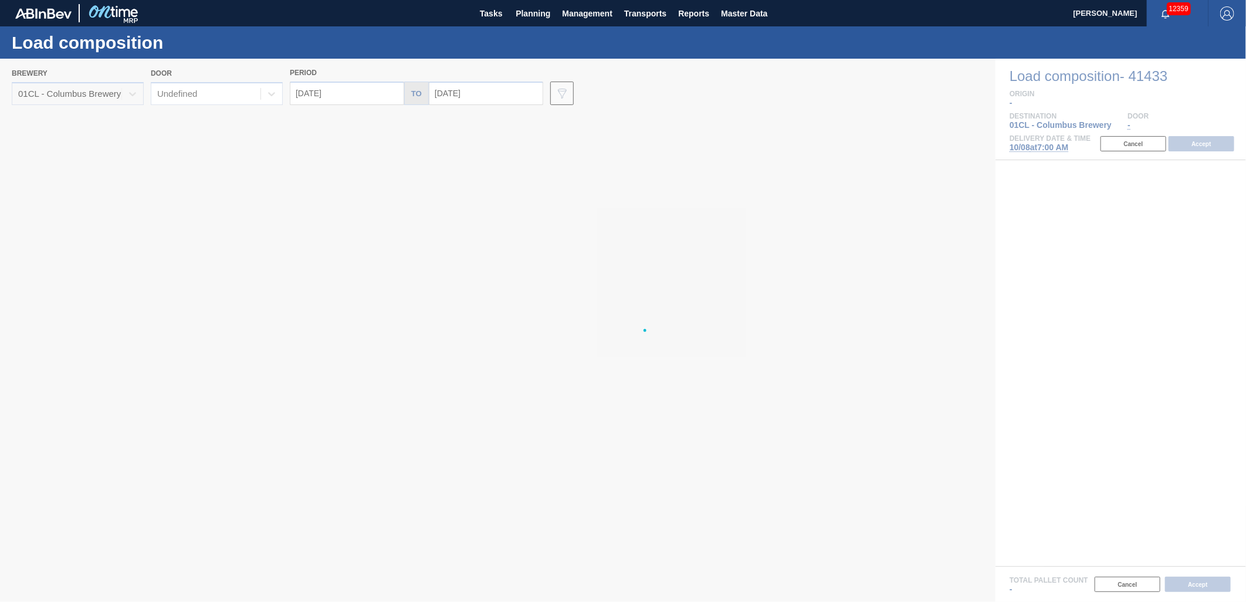
type input "[DATE]"
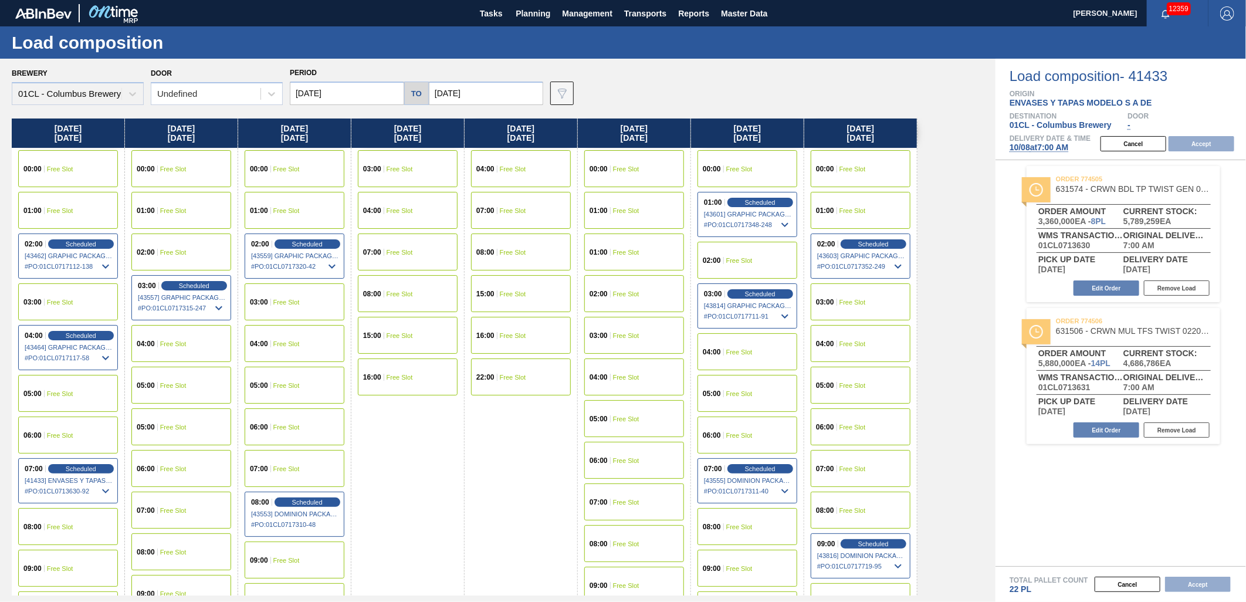
click at [1034, 145] on span "[DATE] 7:00 AM" at bounding box center [1039, 147] width 59 height 9
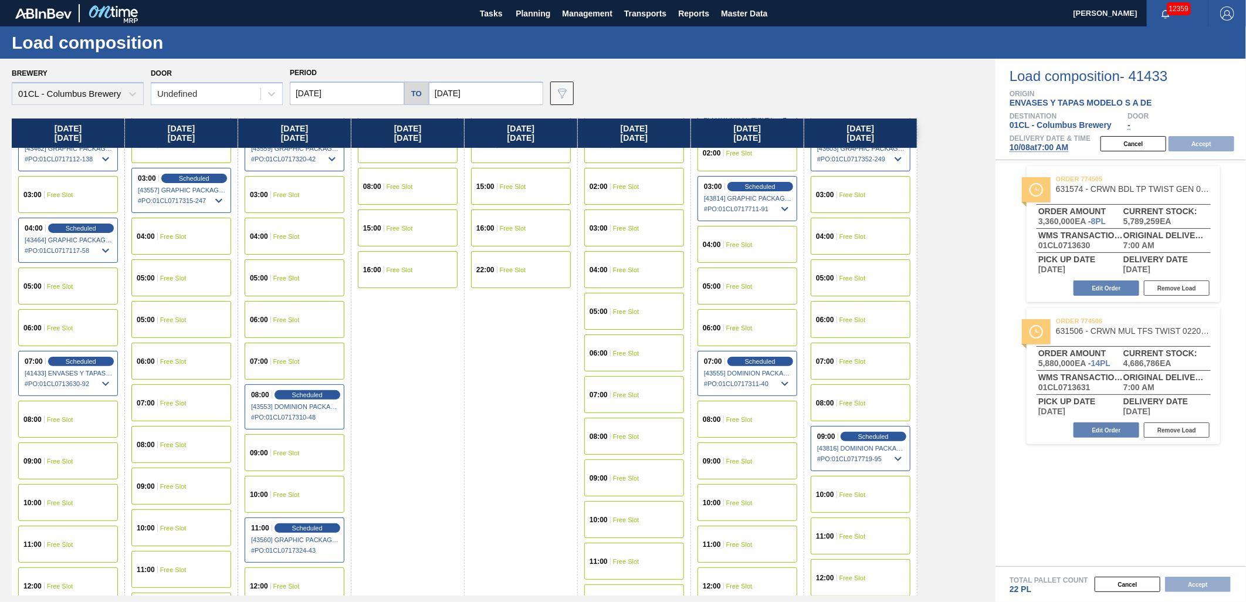
scroll to position [130, 0]
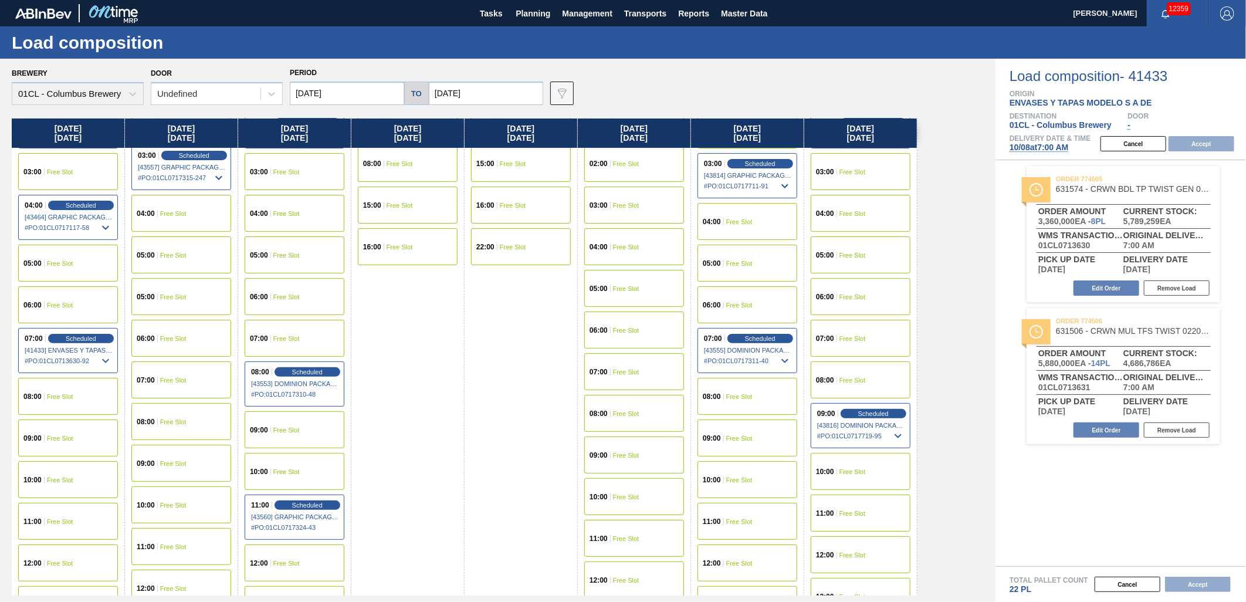
click at [726, 438] on span "Free Slot" at bounding box center [739, 438] width 26 height 7
click at [1216, 142] on button "Accept" at bounding box center [1202, 143] width 66 height 15
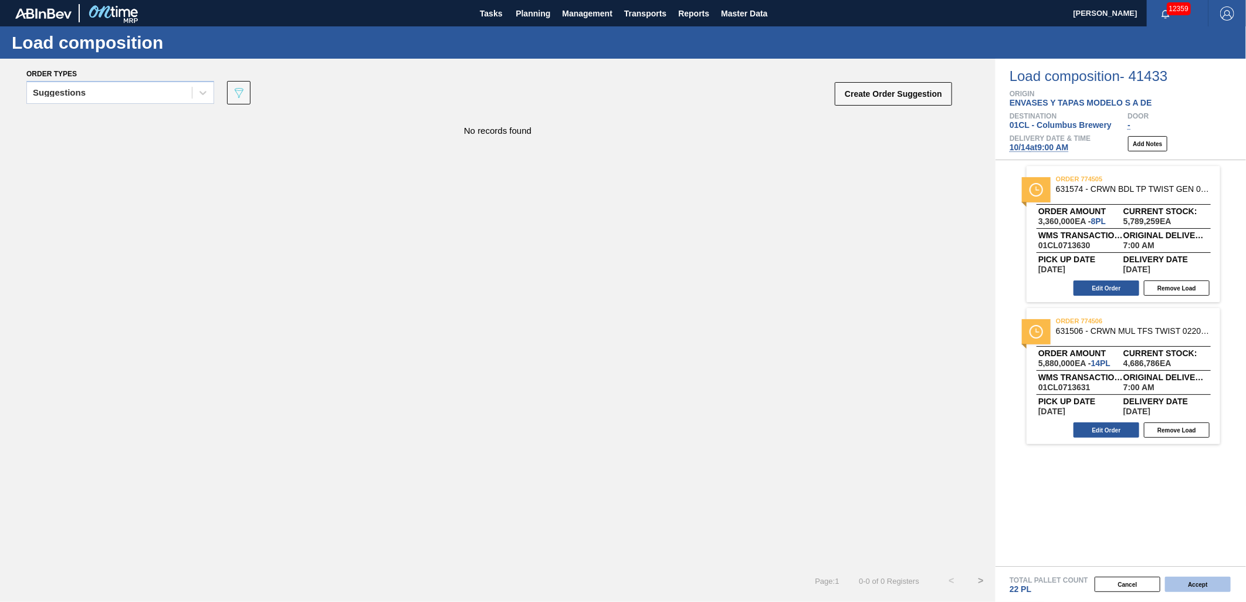
click at [1199, 586] on button "Accept" at bounding box center [1198, 584] width 66 height 15
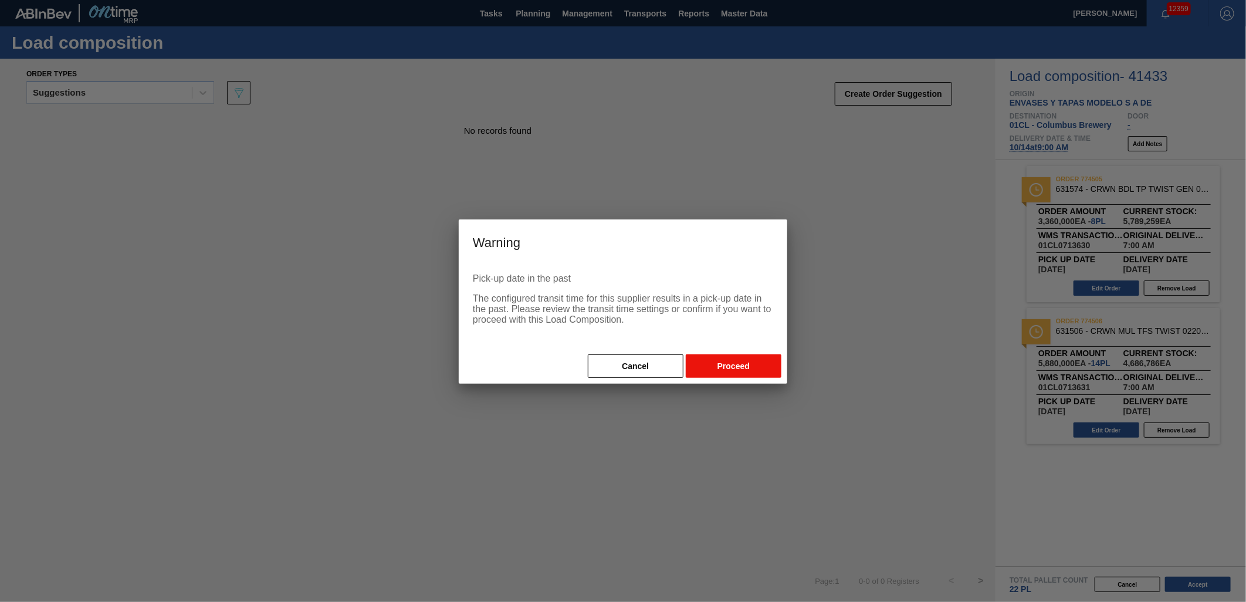
click at [723, 367] on button "Proceed" at bounding box center [734, 365] width 96 height 23
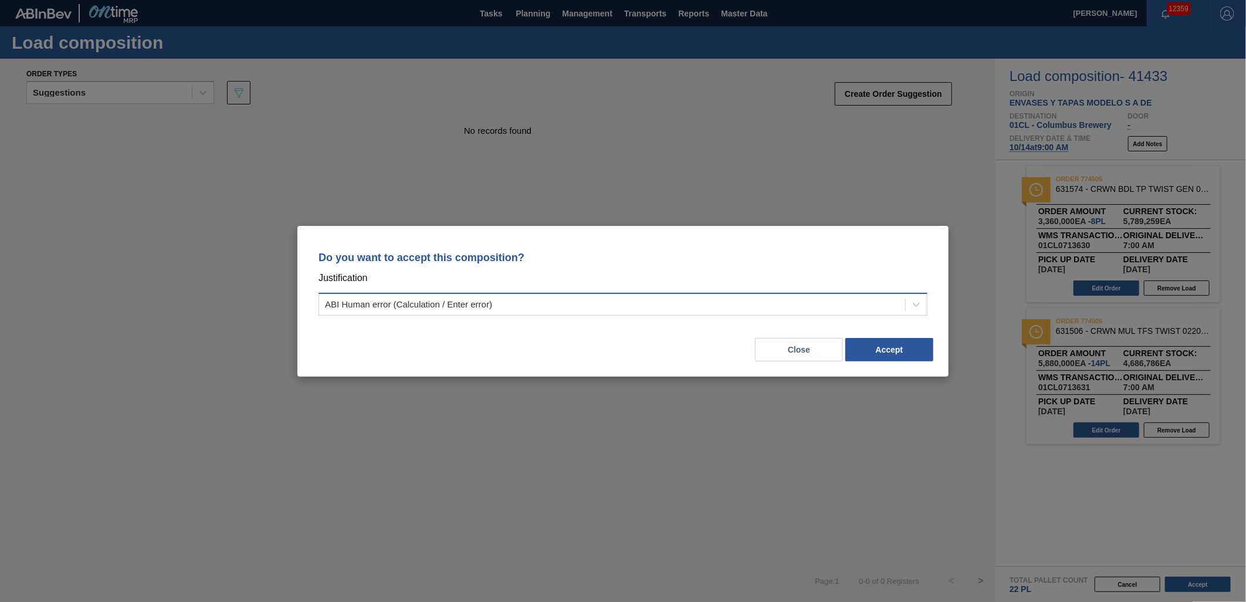
click at [728, 307] on div "ABI Human error (Calculation / Enter error)" at bounding box center [612, 304] width 586 height 17
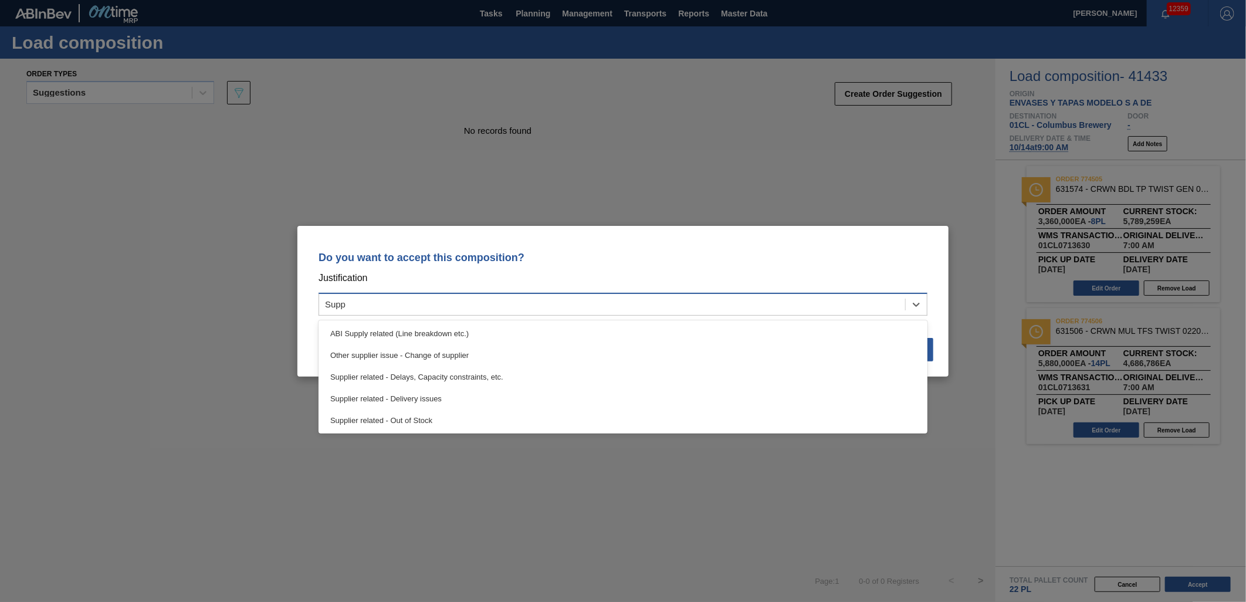
type input "Suppl"
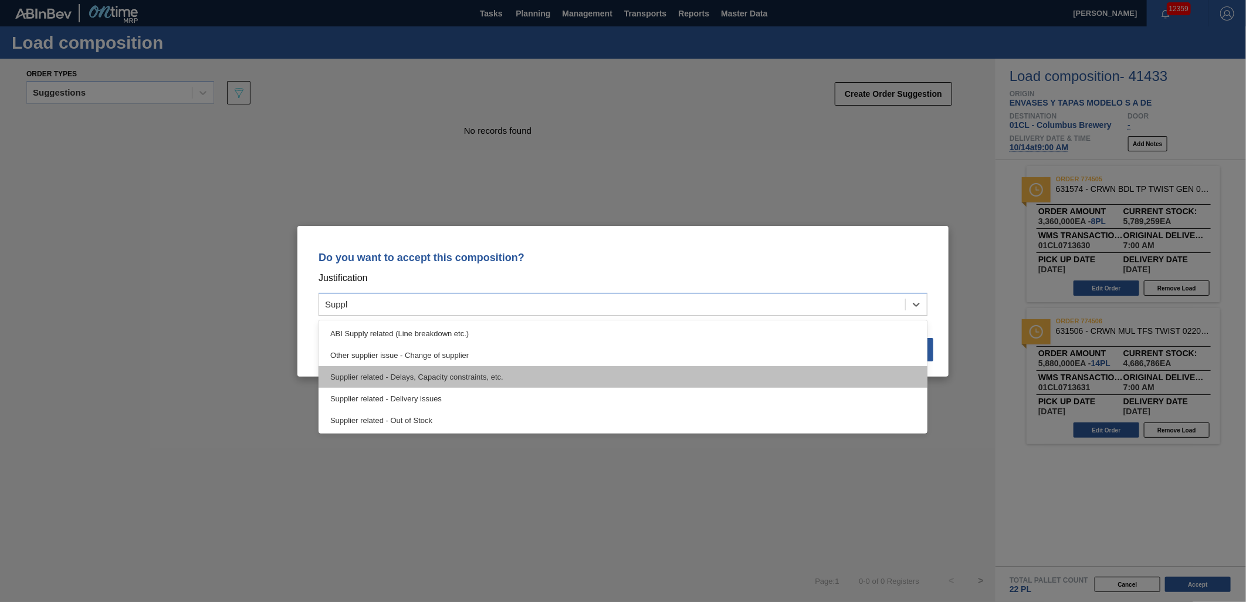
click at [404, 378] on div "Supplier related - Delays, Capacity constraints, etc." at bounding box center [623, 377] width 609 height 22
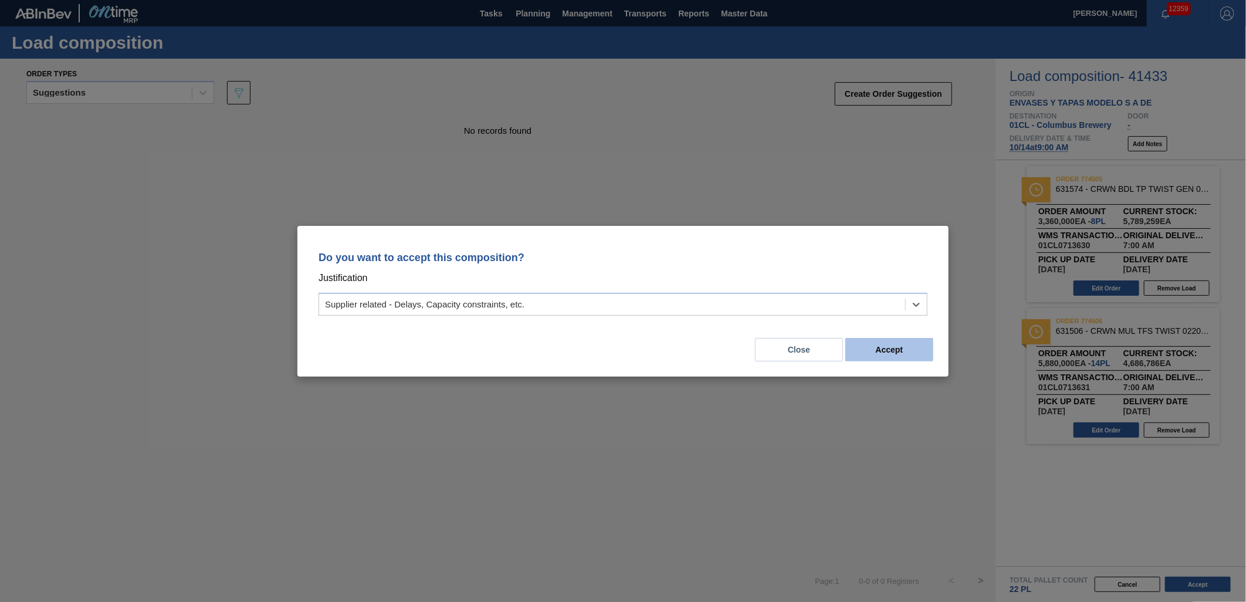
click at [912, 355] on button "Accept" at bounding box center [890, 349] width 88 height 23
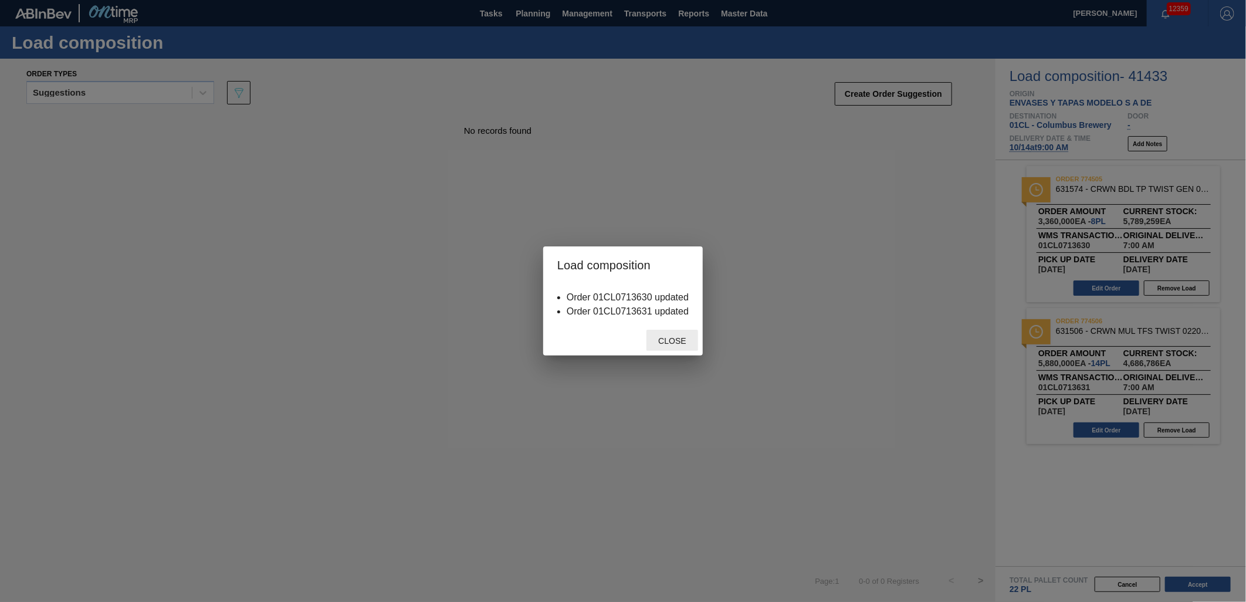
click at [678, 344] on span "Close" at bounding box center [672, 340] width 46 height 9
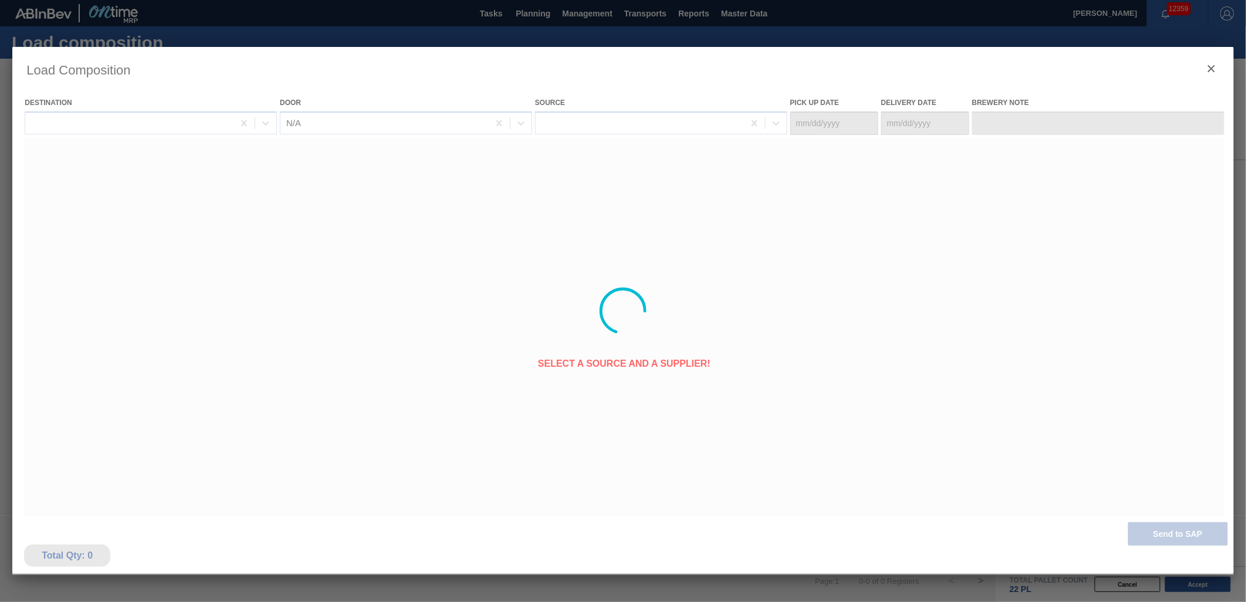
type Date "[DATE]"
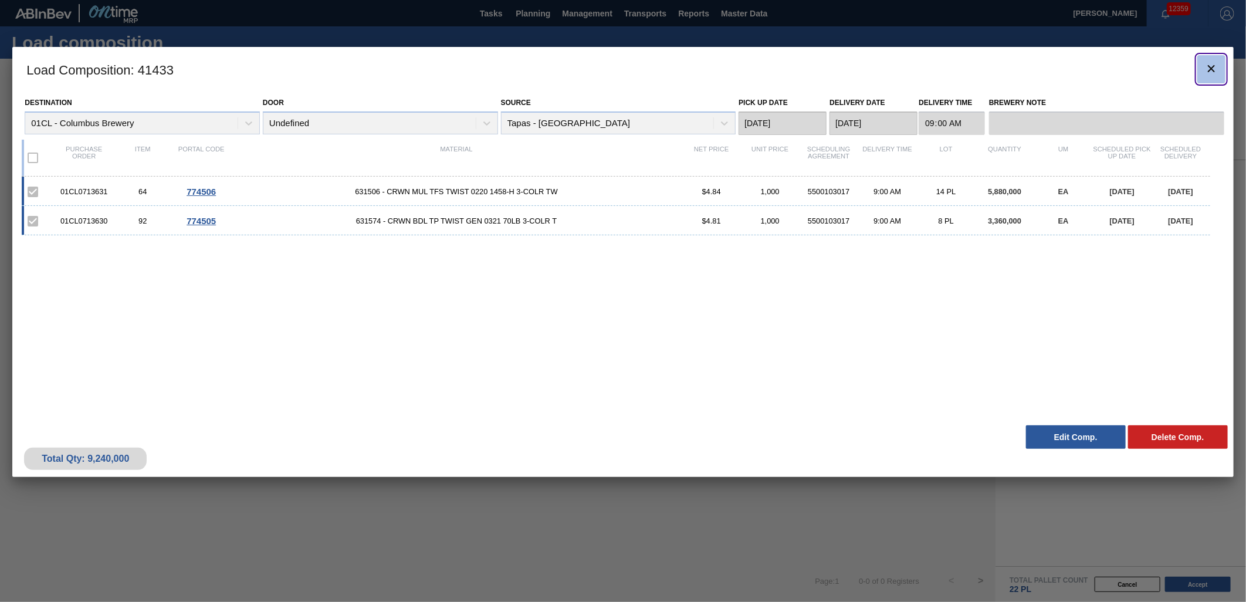
click at [1216, 65] on icon "botão de ícone" at bounding box center [1212, 69] width 14 height 14
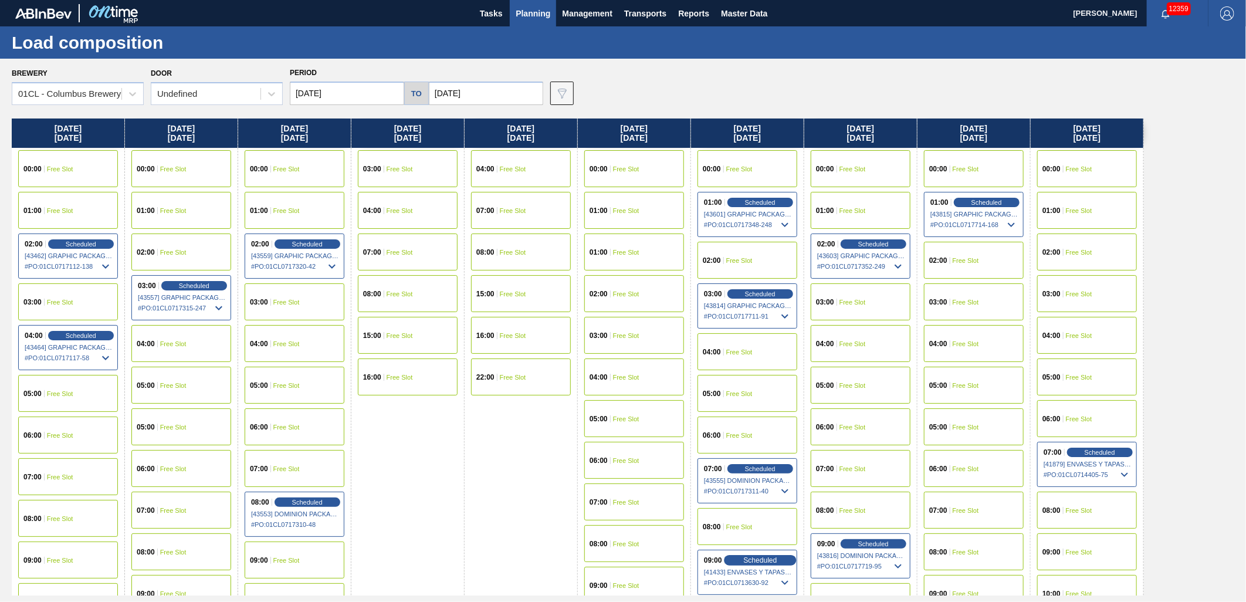
click at [749, 560] on span "Scheduled" at bounding box center [759, 560] width 33 height 8
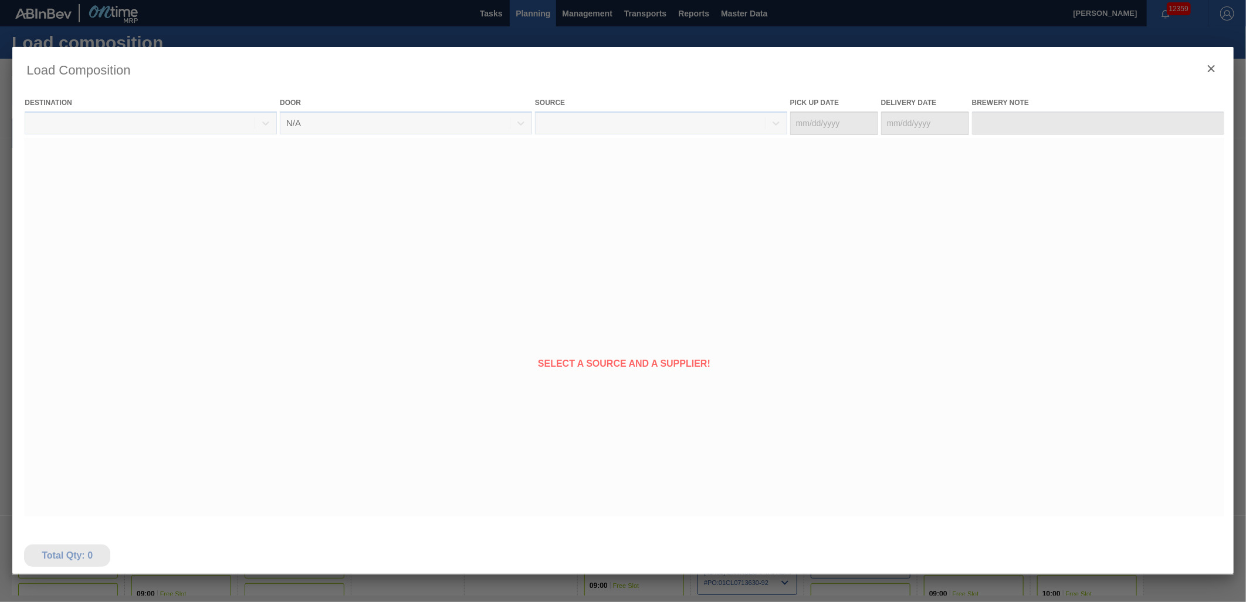
type Date "[DATE]"
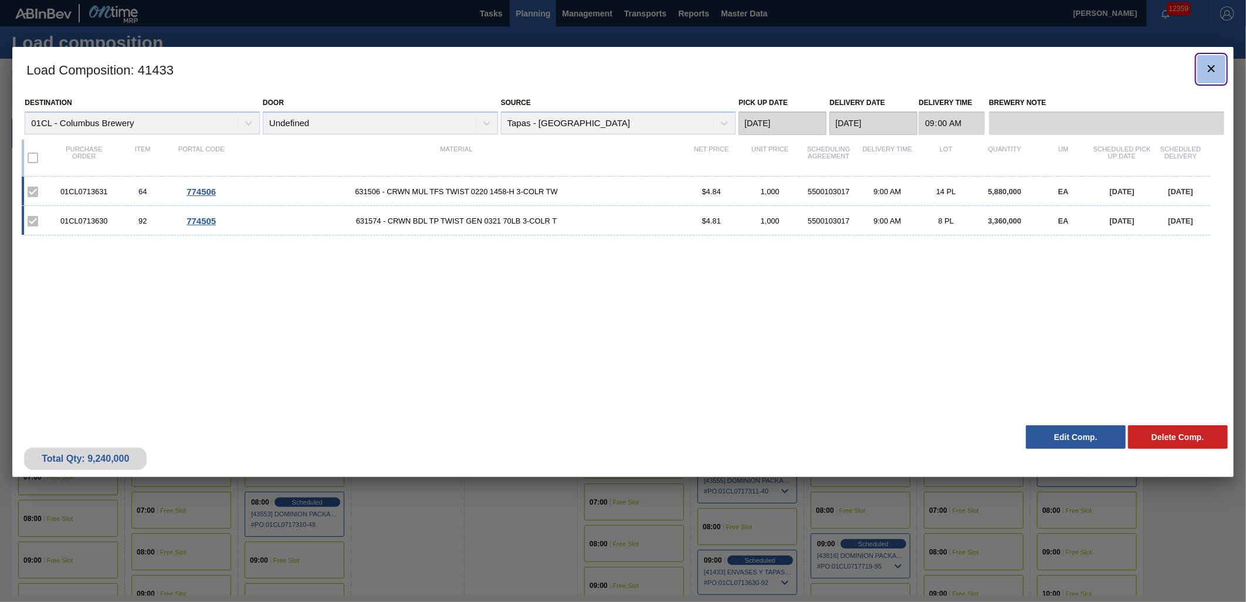
click at [1206, 62] on icon "botão de ícone" at bounding box center [1212, 69] width 14 height 14
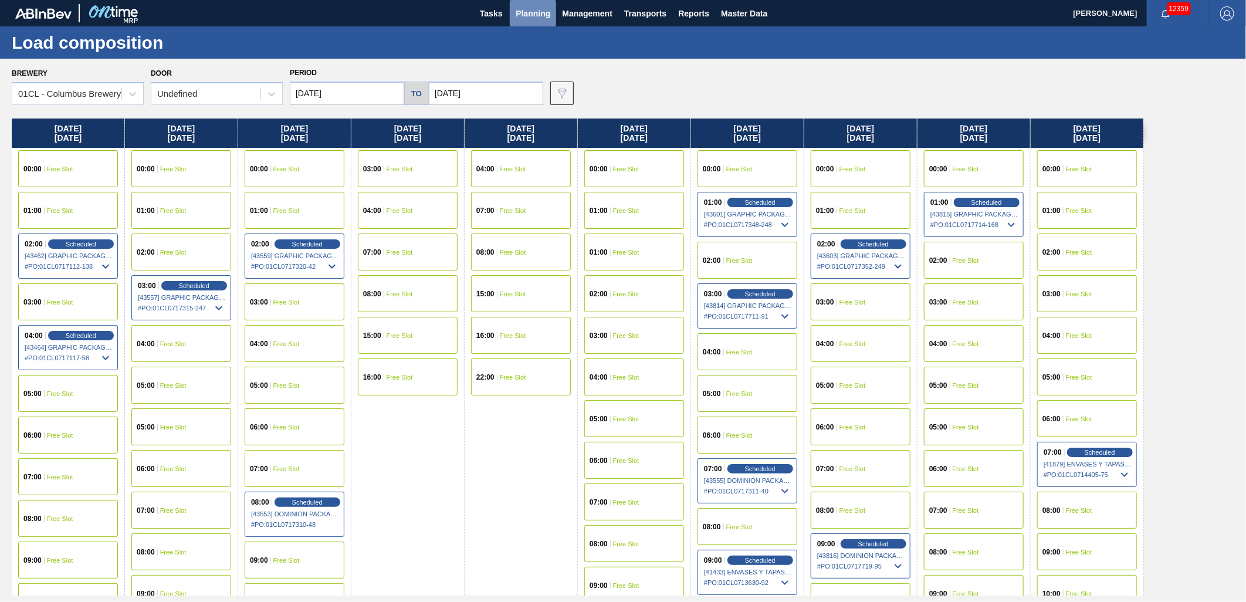
click at [548, 20] on span "Planning" at bounding box center [533, 13] width 35 height 14
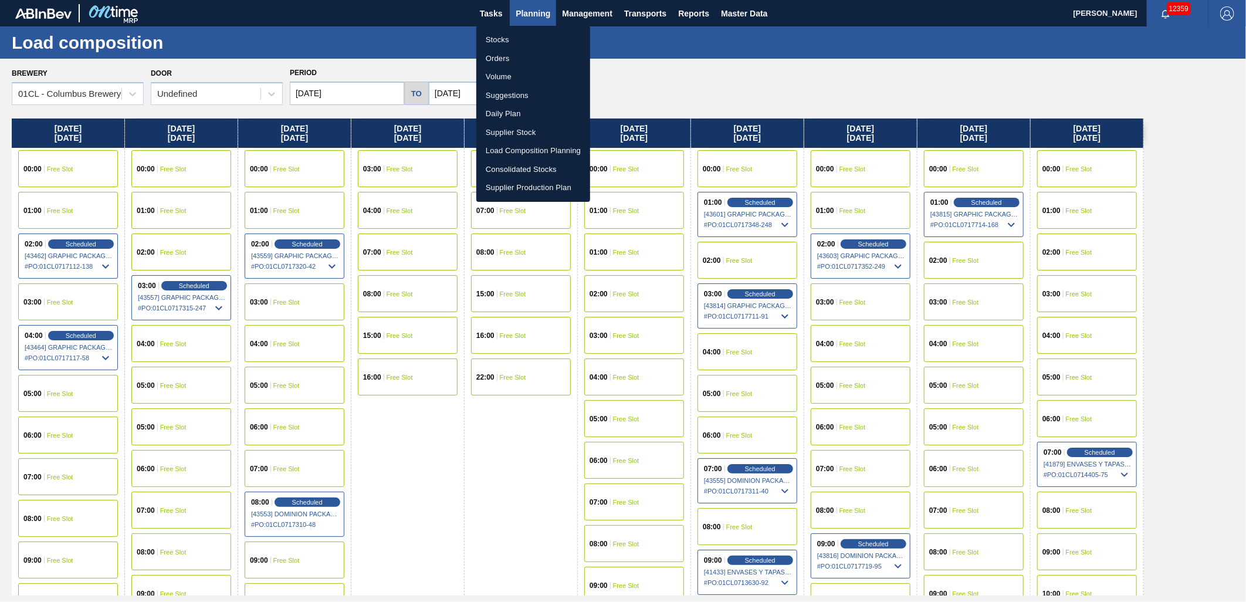
click at [519, 42] on li "Stocks" at bounding box center [533, 40] width 114 height 19
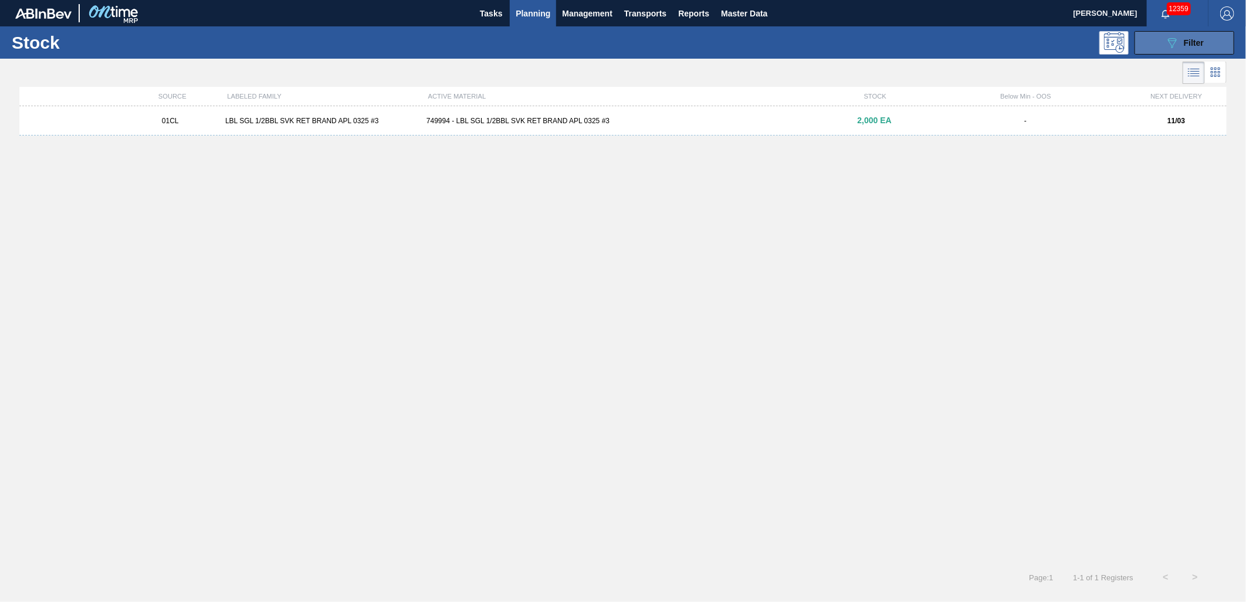
click at [1164, 48] on button "089F7B8B-B2A5-4AFE-B5C0-19BA573D28AC Filter" at bounding box center [1185, 42] width 100 height 23
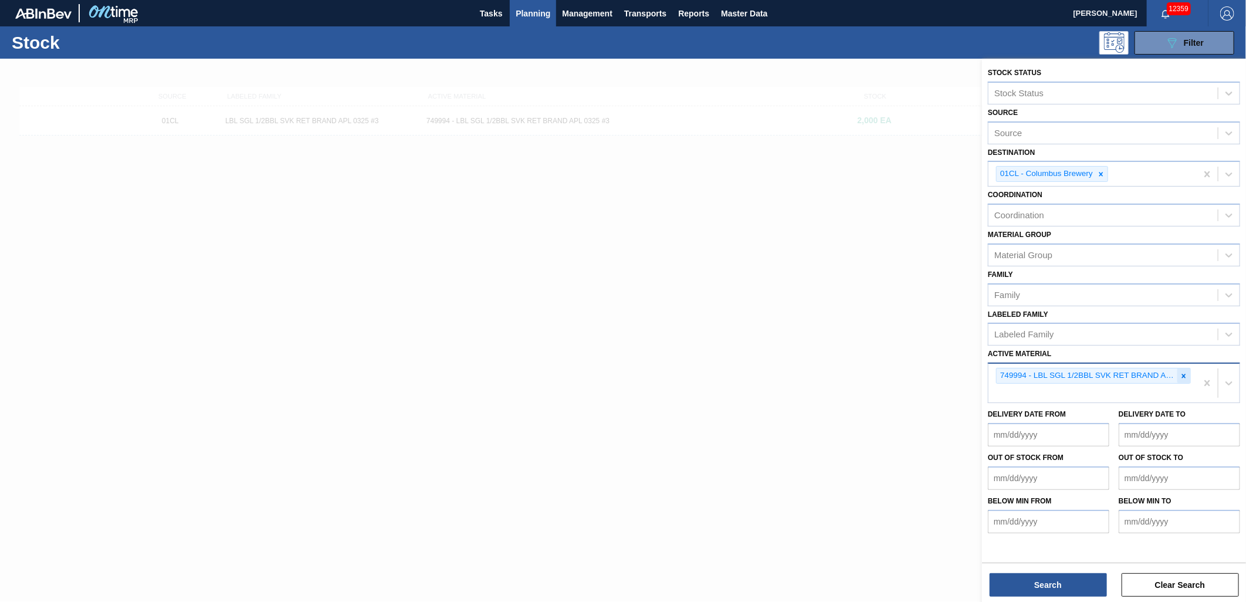
click at [1185, 374] on icon at bounding box center [1184, 376] width 8 height 8
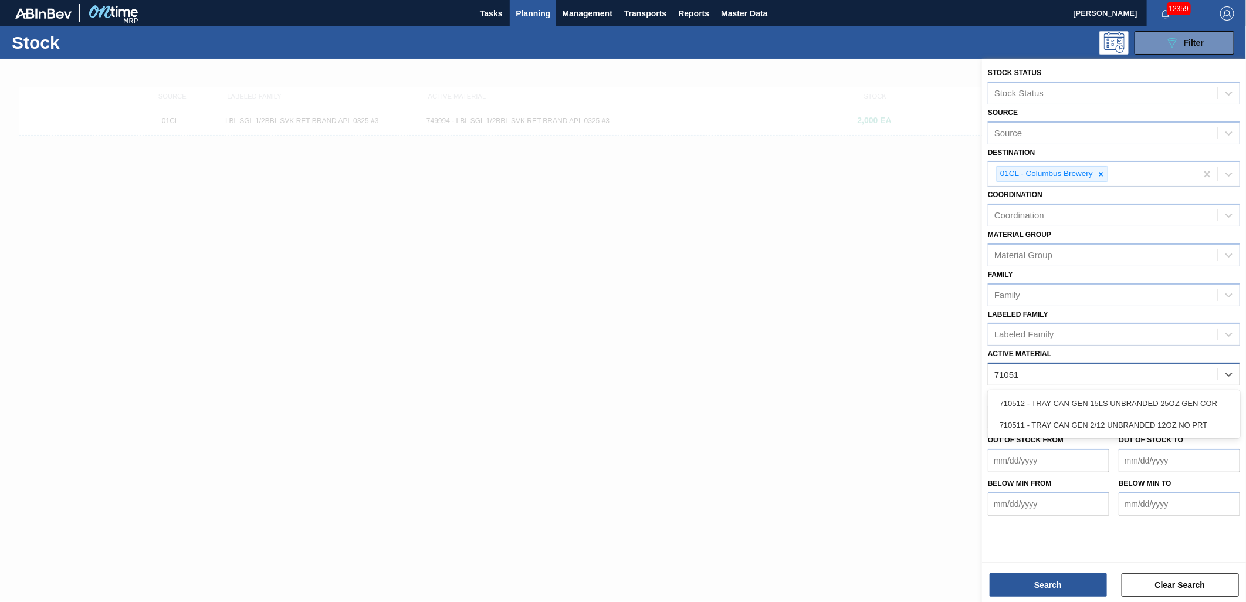
type Material "710511"
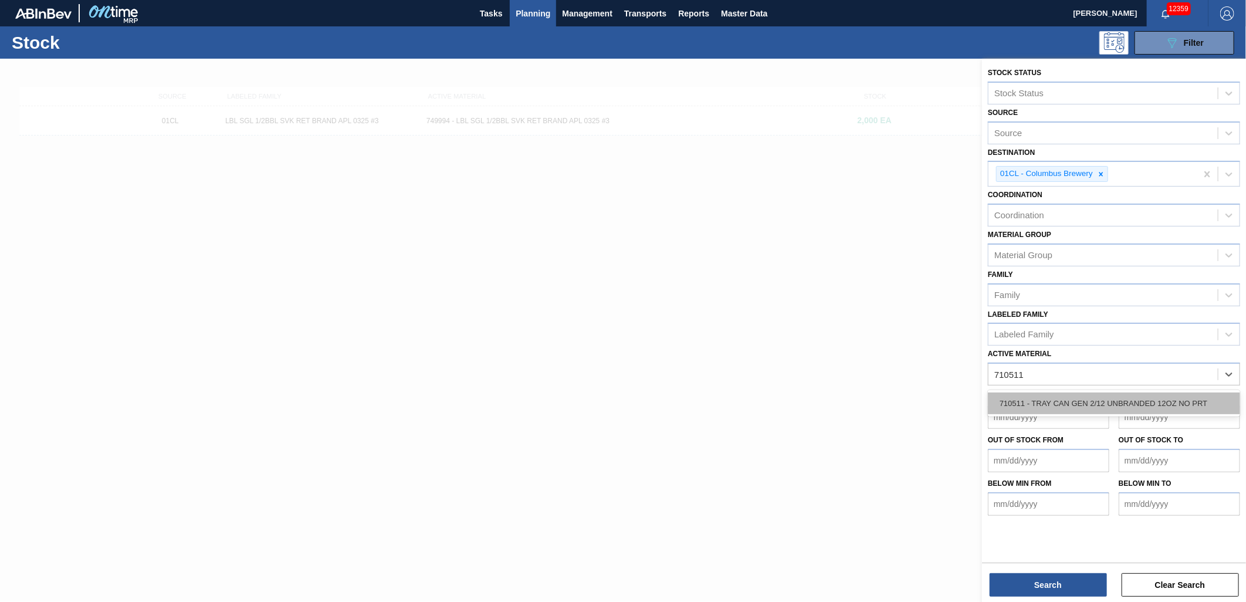
click at [1064, 401] on div "710511 - TRAY CAN GEN 2/12 UNBRANDED 12OZ NO PRT" at bounding box center [1114, 404] width 252 height 22
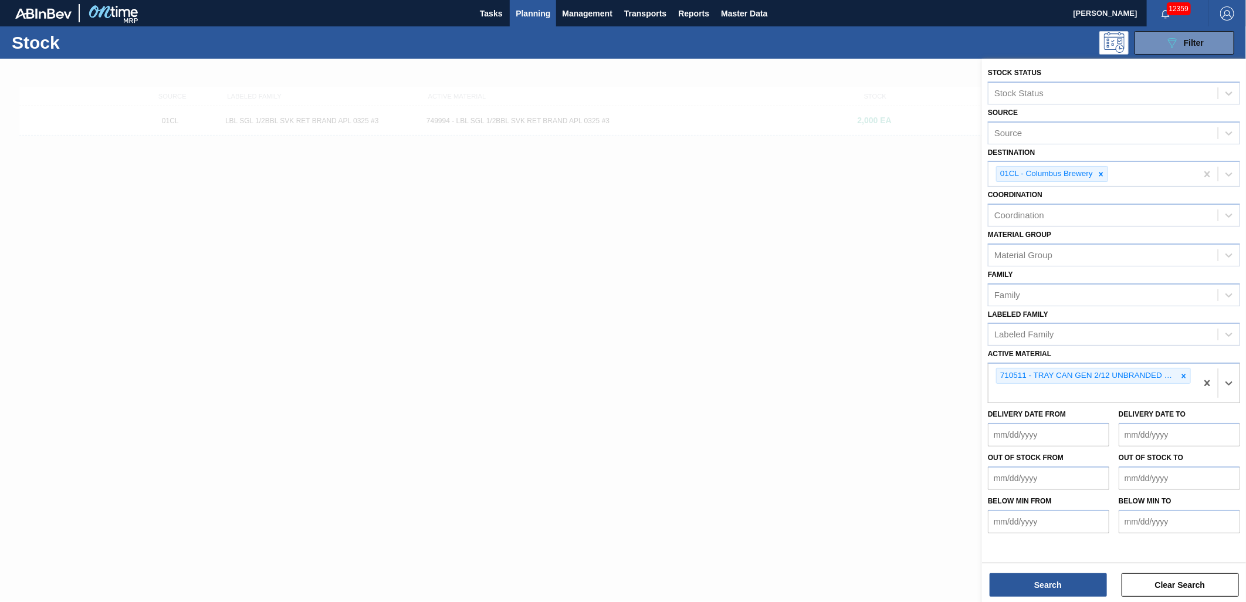
click at [1044, 570] on div "Stock Status Stock Status Source Source Destination 01CL - Columbus Brewery Coo…" at bounding box center [1114, 332] width 264 height 546
drag, startPoint x: 1044, startPoint y: 570, endPoint x: 1045, endPoint y: 577, distance: 7.1
click at [1045, 577] on button "Search" at bounding box center [1048, 584] width 117 height 23
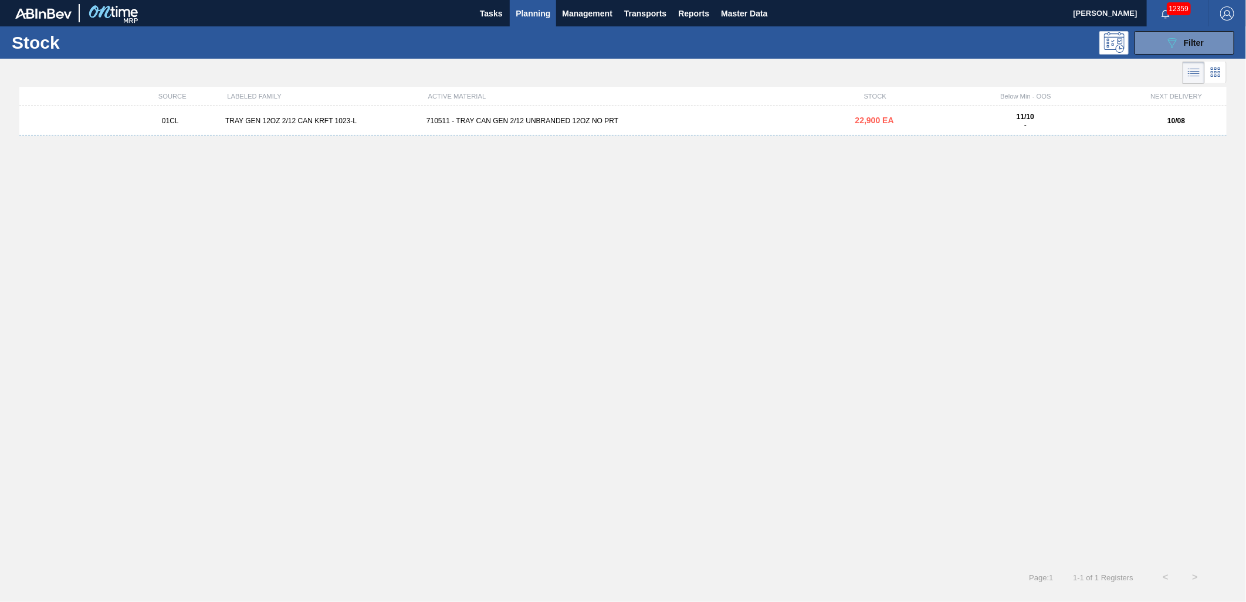
click at [620, 116] on div "01CL TRAY GEN 12OZ 2/12 CAN KRFT 1023-L 710511 - TRAY CAN GEN 2/12 UNBRANDED 12…" at bounding box center [623, 120] width 1208 height 29
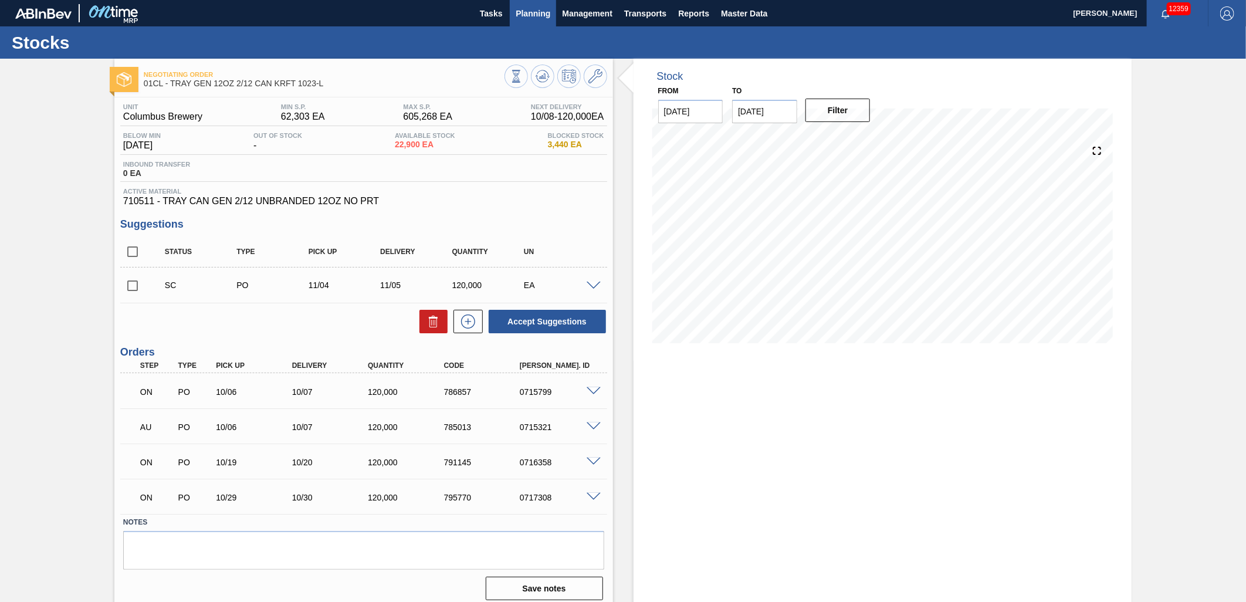
click at [525, 10] on span "Planning" at bounding box center [533, 13] width 35 height 14
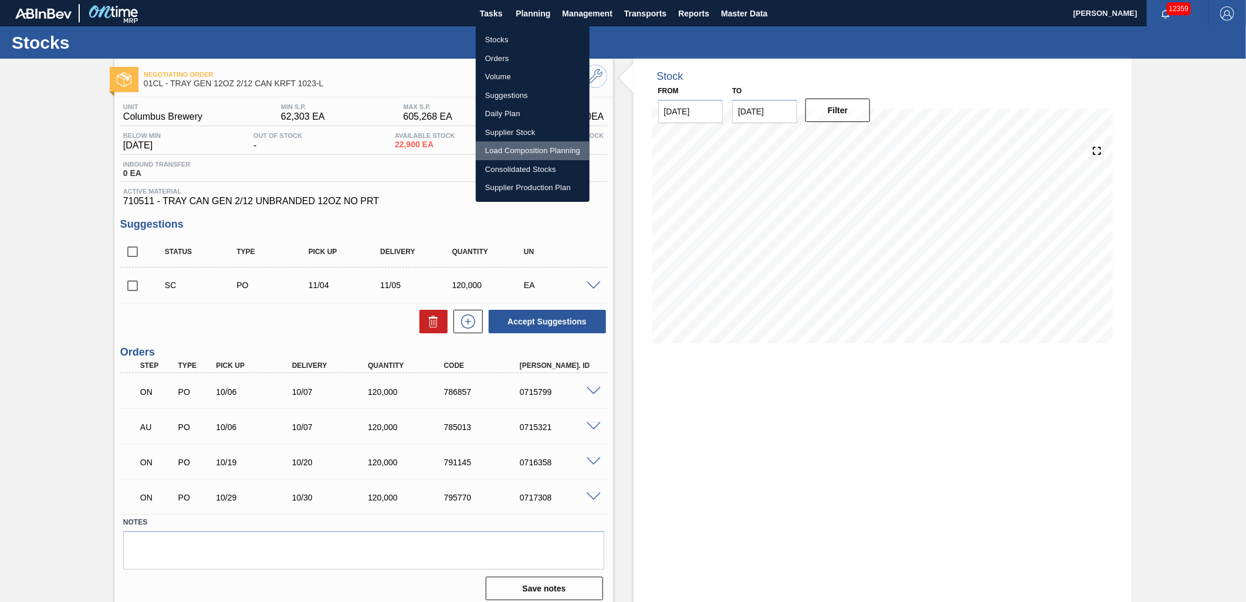
click at [512, 148] on li "Load Composition Planning" at bounding box center [533, 150] width 114 height 19
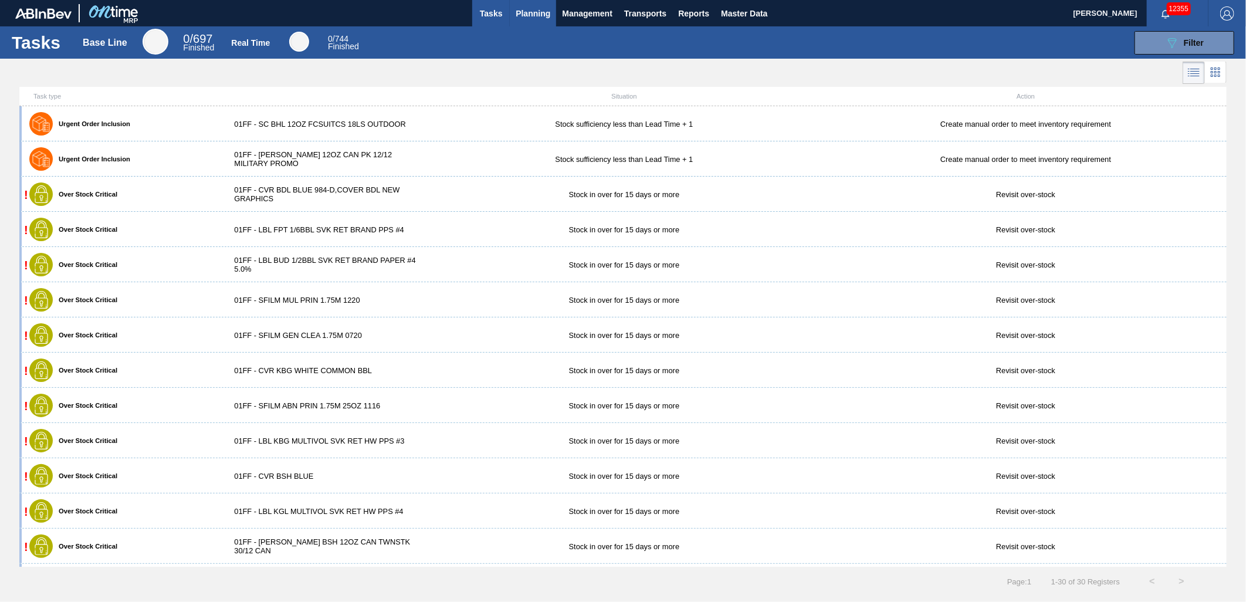
click at [535, 16] on span "Planning" at bounding box center [533, 13] width 35 height 14
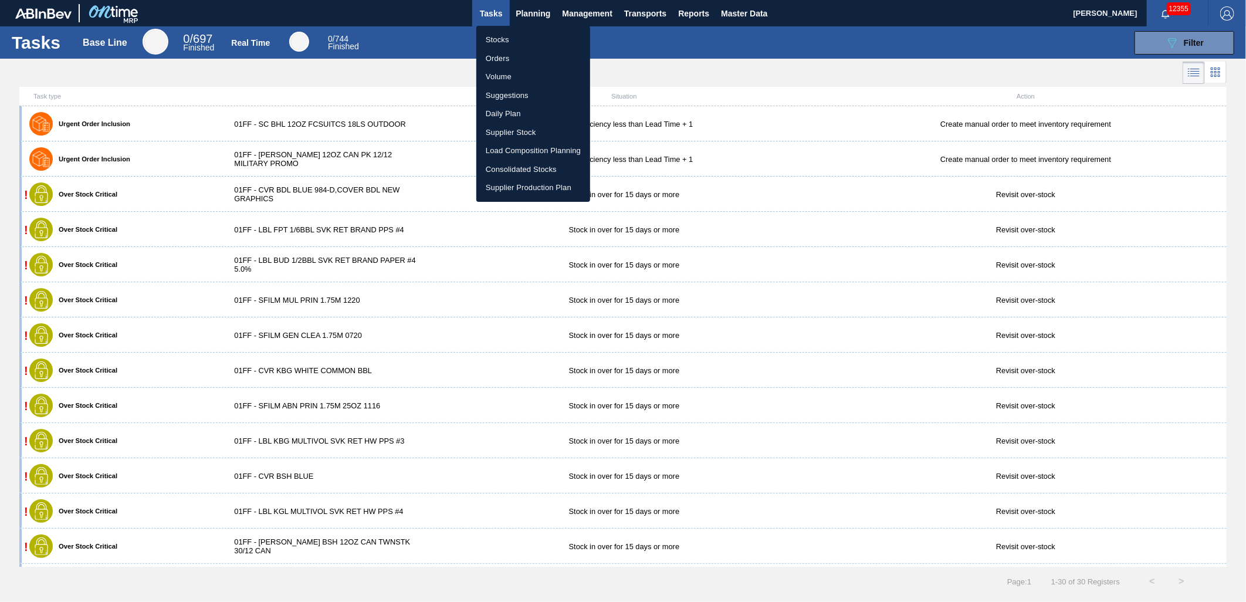
click at [522, 144] on li "Load Composition Planning" at bounding box center [533, 150] width 114 height 19
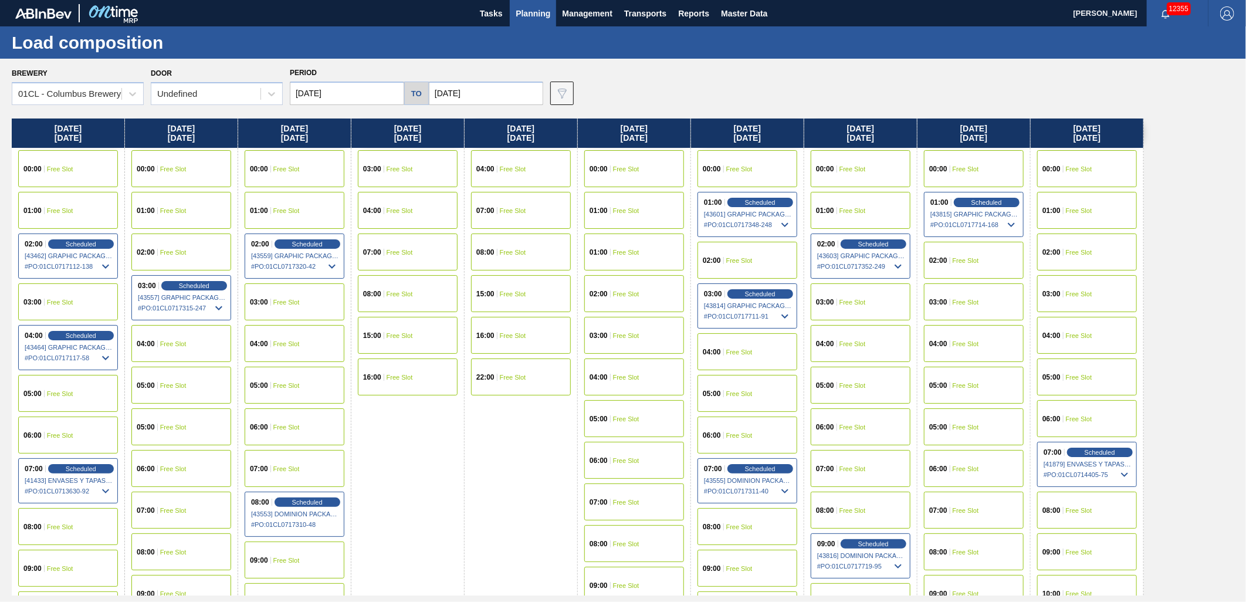
click at [122, 97] on div at bounding box center [132, 93] width 21 height 21
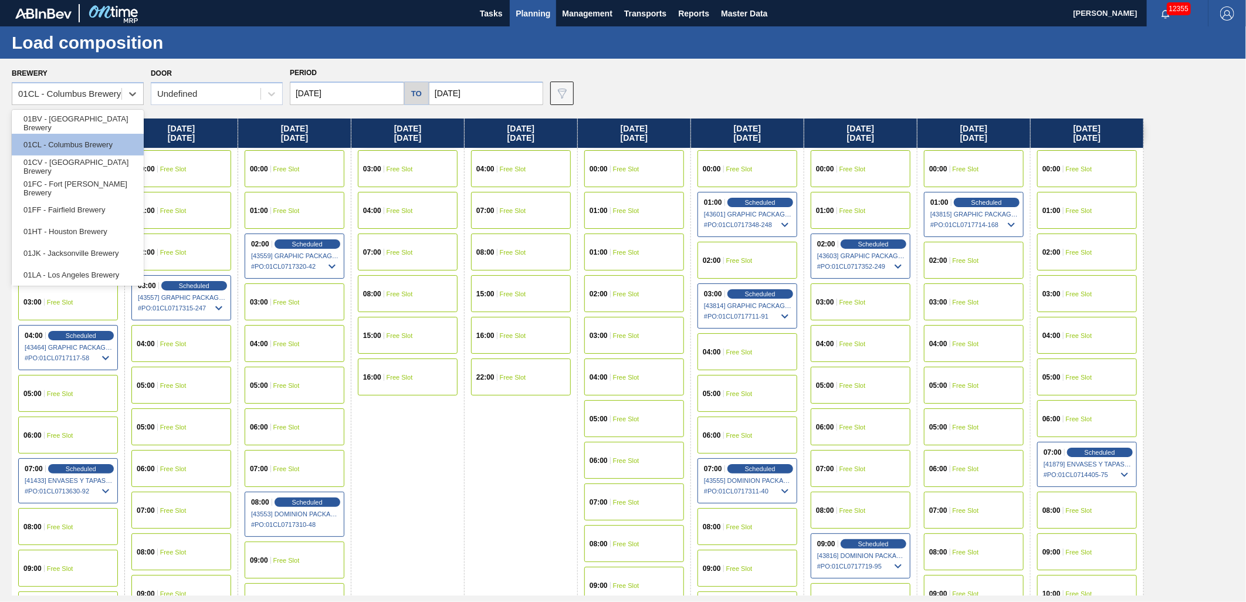
click at [85, 212] on div "01FF - Fairfield Brewery" at bounding box center [78, 210] width 132 height 22
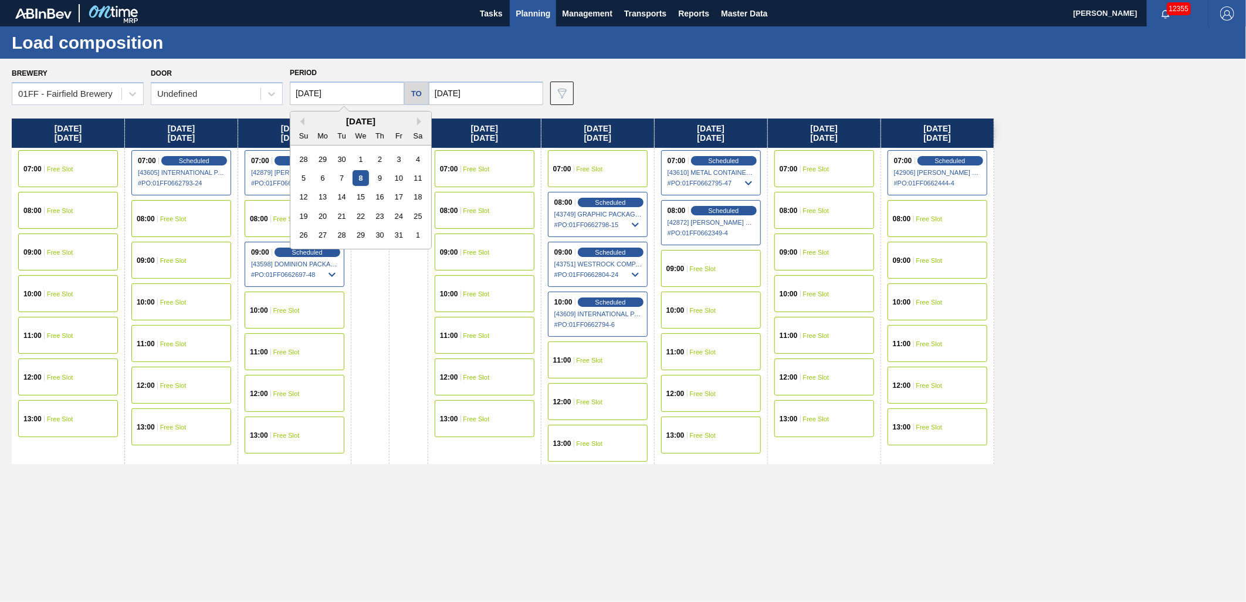
click at [351, 94] on input "[DATE]" at bounding box center [347, 93] width 114 height 23
click at [388, 306] on div "Saturday 10/11/2025" at bounding box center [370, 292] width 38 height 346
